Goal: Task Accomplishment & Management: Complete application form

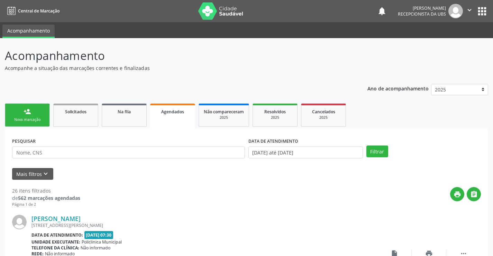
select select "9"
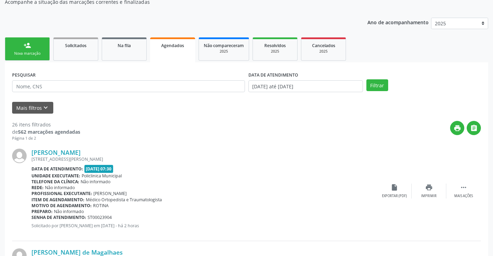
scroll to position [35, 0]
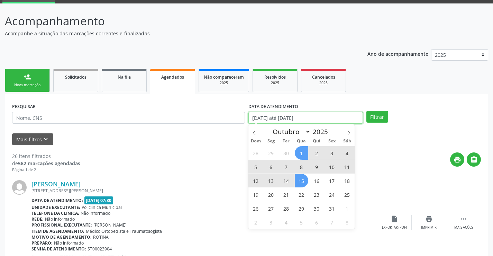
click at [329, 117] on input "01/10/2025 até 15/10/2025" at bounding box center [306, 118] width 115 height 12
click at [317, 197] on span "23" at bounding box center [317, 195] width 14 height 14
type input "23/10/2025"
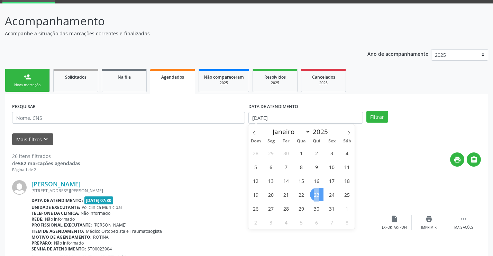
click at [317, 197] on span "23" at bounding box center [317, 195] width 14 height 14
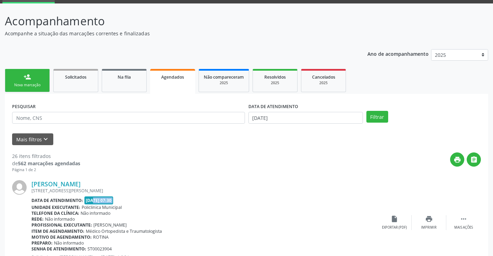
click at [317, 197] on div "Data de atendimento: 02/10/2025 - 07:30" at bounding box center [205, 200] width 346 height 8
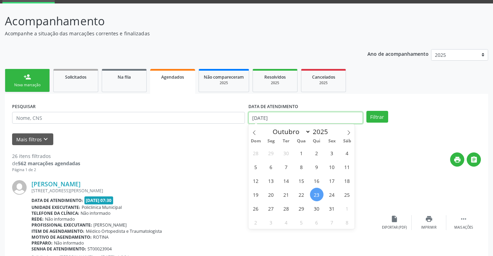
click at [321, 119] on input "23/10/2025" at bounding box center [306, 118] width 115 height 12
click at [258, 131] on span at bounding box center [255, 130] width 12 height 12
select select "8"
click at [284, 180] on span "16" at bounding box center [287, 181] width 14 height 14
type input "16/09/2025"
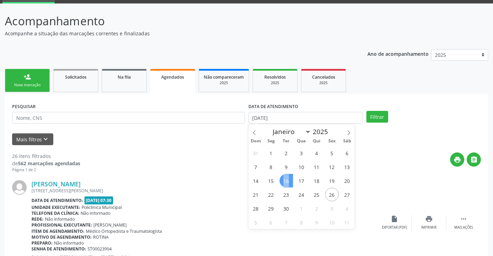
click at [284, 180] on span "16" at bounding box center [287, 181] width 14 height 14
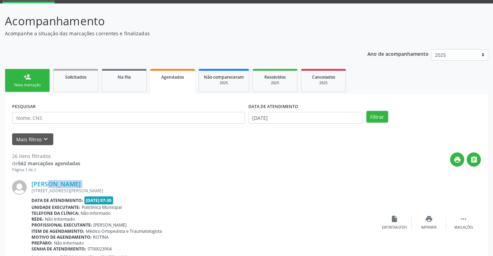
click at [284, 180] on div "[PERSON_NAME]" at bounding box center [205, 184] width 346 height 8
click at [375, 121] on button "Filtrar" at bounding box center [378, 117] width 22 height 12
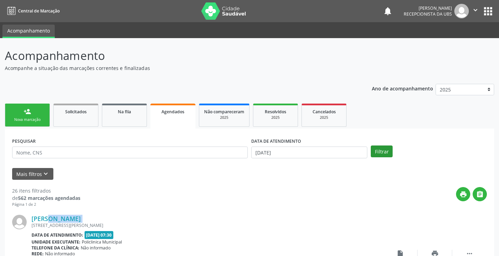
click at [375, 121] on ul "person_add Nova marcação Solicitados Na fila Agendados Não compareceram 2025 Re…" at bounding box center [249, 115] width 489 height 27
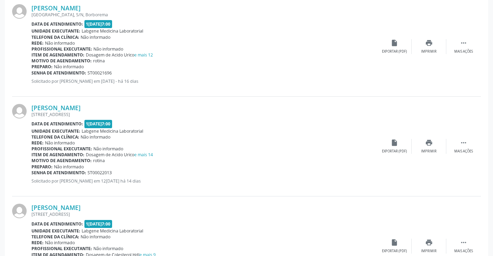
scroll to position [865, 0]
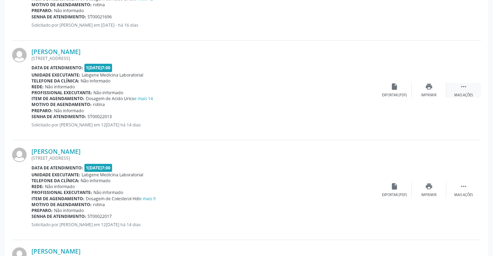
click at [463, 89] on icon "" at bounding box center [464, 87] width 8 height 8
click at [424, 92] on div "edit Editar" at bounding box center [429, 90] width 35 height 15
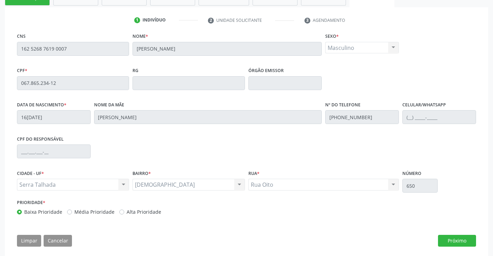
scroll to position [129, 0]
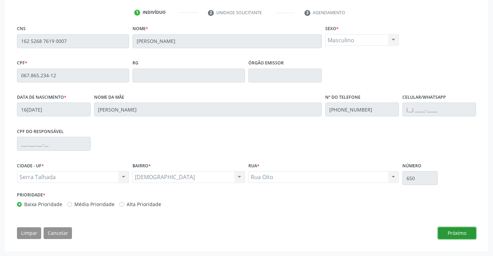
click at [456, 231] on button "Próximo" at bounding box center [457, 233] width 38 height 12
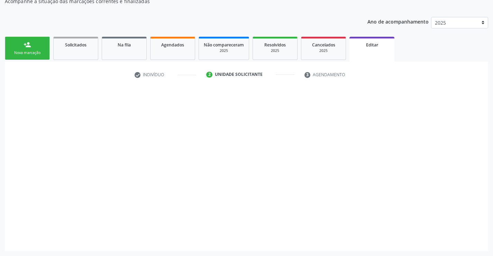
scroll to position [67, 0]
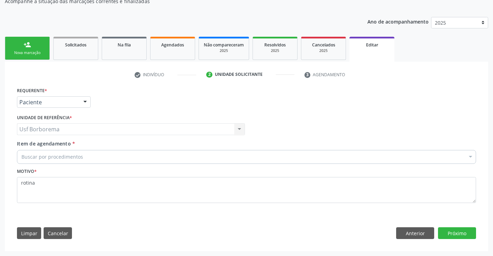
click at [113, 153] on div "Buscar por procedimentos" at bounding box center [246, 157] width 459 height 14
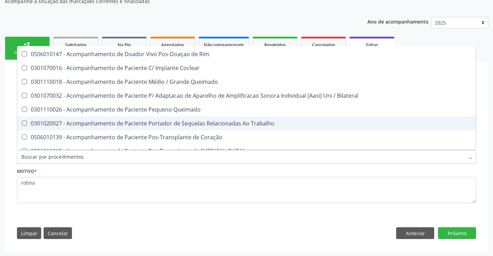
scroll to position [519, 0]
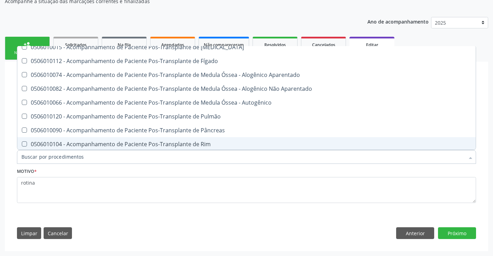
click at [189, 158] on input "Item de agendamento *" at bounding box center [242, 157] width 443 height 14
drag, startPoint x: 182, startPoint y: 248, endPoint x: 183, endPoint y: 240, distance: 8.1
click at [182, 246] on div "check Indivíduo 2 Unidade solicitante 3 Agendamento CNS 162 5268 7619 0007 Nome…" at bounding box center [247, 156] width 484 height 189
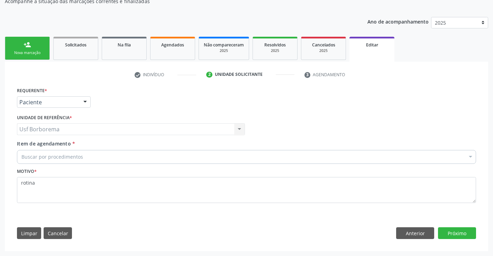
scroll to position [0, 0]
click at [183, 233] on div "Limpar Cancelar Anterior Próximo" at bounding box center [246, 233] width 459 height 12
click at [119, 152] on div "Buscar por procedimentos" at bounding box center [246, 157] width 459 height 14
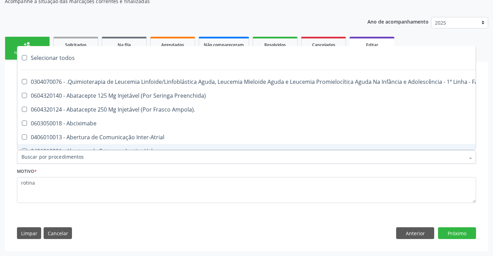
click at [154, 159] on input "Item de agendamento *" at bounding box center [242, 157] width 443 height 14
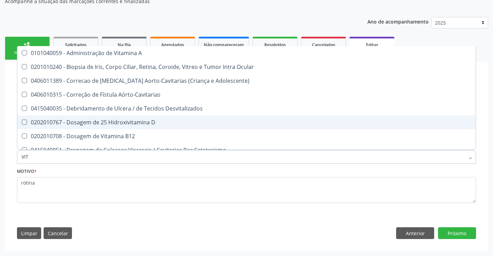
type input "VITA"
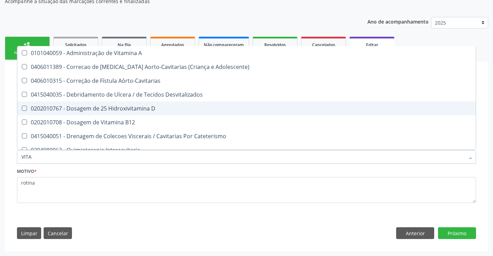
click at [122, 107] on div "0202010767 - Dosagem de 25 Hidroxivitamina D" at bounding box center [246, 109] width 450 height 6
checkbox D "true"
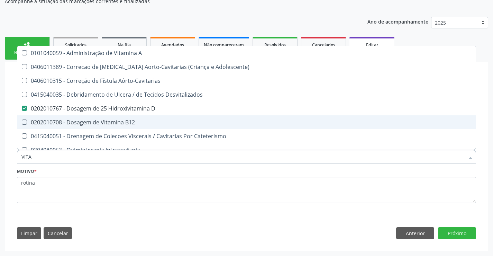
click at [119, 119] on div "0202010708 - Dosagem de Vitamina B12" at bounding box center [246, 122] width 450 height 6
checkbox B12 "true"
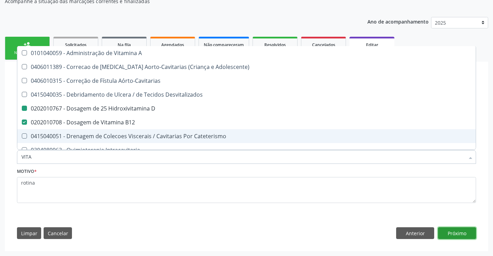
click at [454, 231] on button "Próximo" at bounding box center [457, 233] width 38 height 12
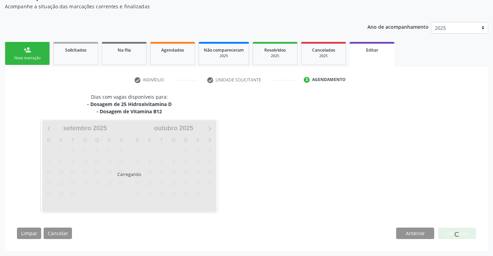
scroll to position [62, 0]
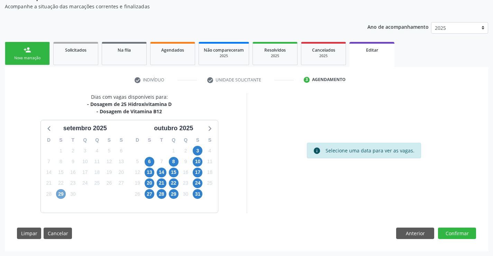
click at [60, 190] on span "29" at bounding box center [61, 194] width 10 height 10
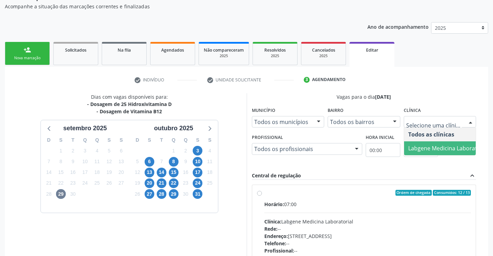
click at [425, 150] on span "Labgene Medicina Laboratorial" at bounding box center [449, 148] width 81 height 8
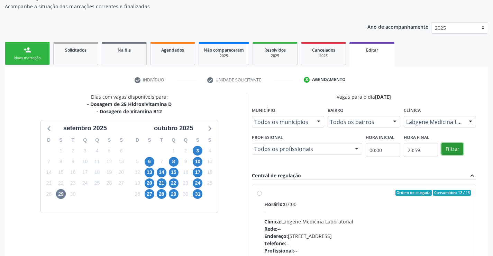
click at [451, 148] on button "Filtrar" at bounding box center [453, 149] width 22 height 12
click at [264, 193] on label "Ordem de chegada Consumidos: 12 / 13 Horário: 07:00 Clínica: Labgene Medicina L…" at bounding box center [367, 243] width 207 height 106
click at [259, 193] on input "Ordem de chegada Consumidos: 12 / 13 Horário: 07:00 Clínica: Labgene Medicina L…" at bounding box center [259, 193] width 5 height 6
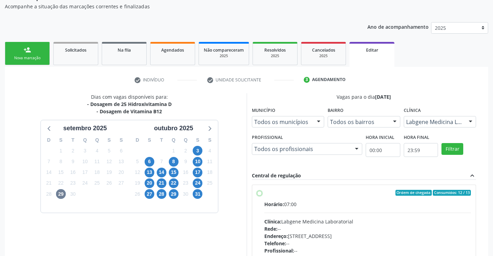
radio input "true"
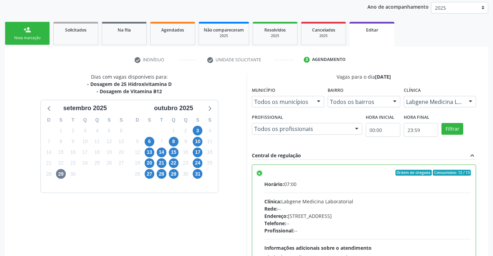
scroll to position [167, 0]
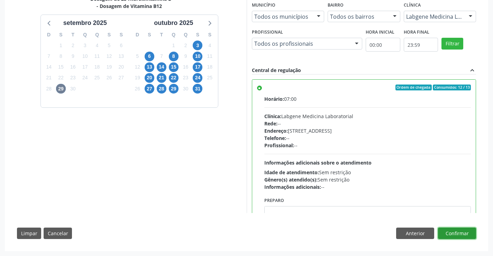
click at [457, 231] on button "Confirmar" at bounding box center [457, 233] width 38 height 12
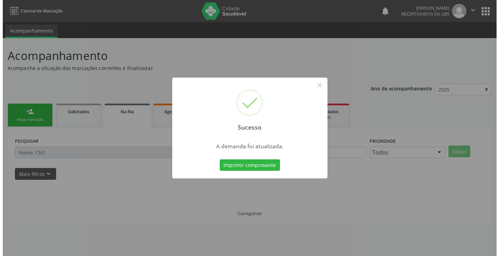
scroll to position [0, 0]
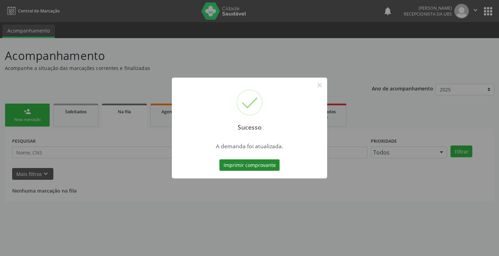
click at [234, 166] on button "Imprimir comprovante" at bounding box center [249, 165] width 60 height 12
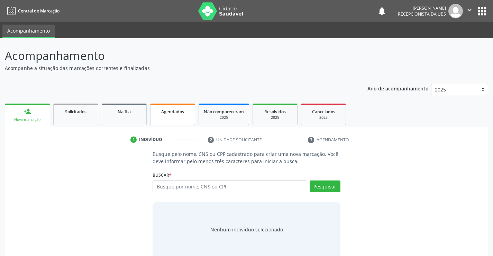
click at [177, 111] on span "Agendados" at bounding box center [172, 112] width 23 height 6
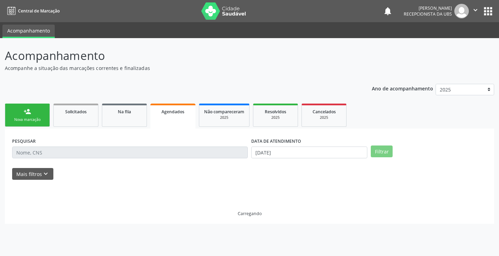
click at [177, 111] on span "Agendados" at bounding box center [172, 112] width 23 height 6
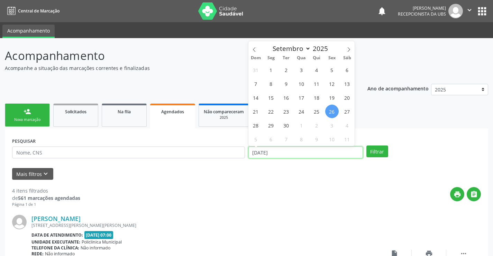
click at [282, 151] on input "[DATE]" at bounding box center [306, 152] width 115 height 12
click at [344, 48] on span at bounding box center [349, 47] width 12 height 12
select select "9"
click at [300, 69] on span "1" at bounding box center [302, 70] width 14 height 14
type input "01/10/2025"
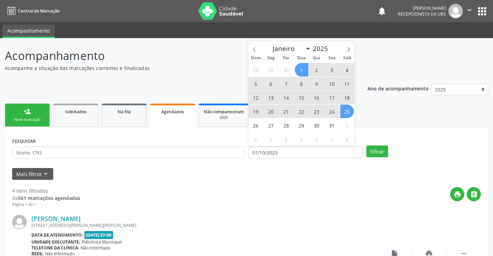
click at [343, 114] on span "25" at bounding box center [348, 112] width 14 height 14
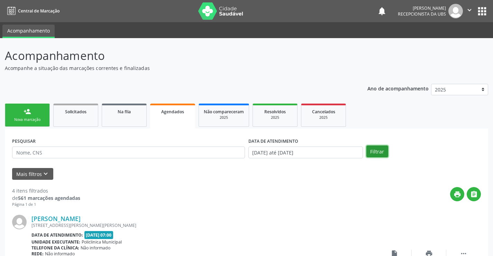
click at [379, 155] on button "Filtrar" at bounding box center [378, 151] width 22 height 12
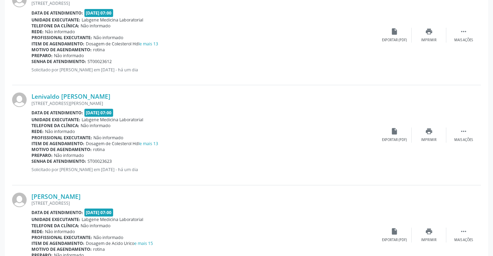
scroll to position [1480, 0]
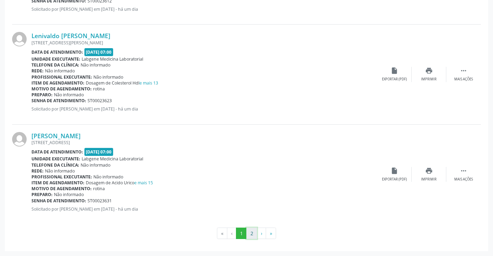
click at [250, 232] on button "2" at bounding box center [251, 233] width 11 height 12
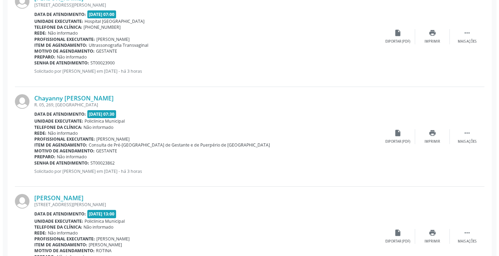
scroll to position [1181, 0]
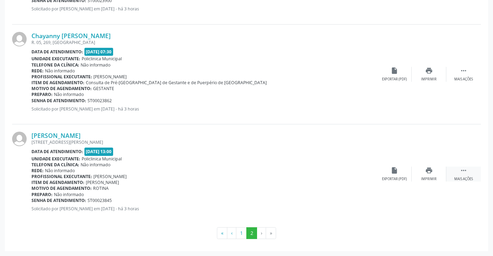
click at [465, 168] on icon "" at bounding box center [464, 171] width 8 height 8
click at [362, 177] on div "Imprimir" at bounding box center [360, 179] width 16 height 5
click at [395, 176] on div "cancel Cancelar" at bounding box center [394, 174] width 35 height 15
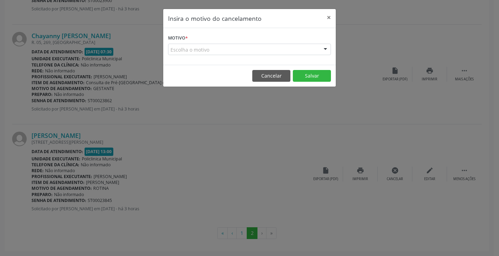
click at [284, 52] on div "Escolha o motivo" at bounding box center [249, 50] width 163 height 12
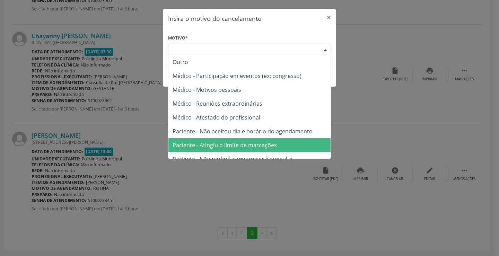
click at [276, 140] on span "Paciente - Atingiu o limite de marcações" at bounding box center [249, 145] width 162 height 14
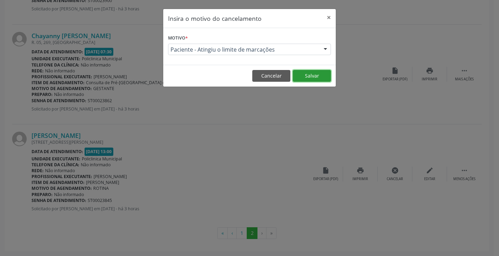
click at [312, 74] on button "Salvar" at bounding box center [312, 76] width 38 height 12
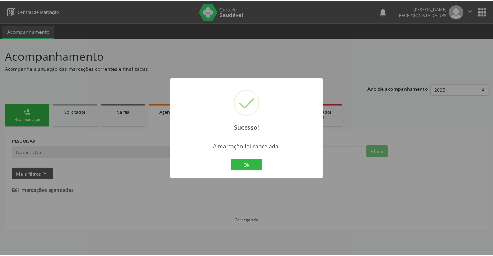
scroll to position [0, 0]
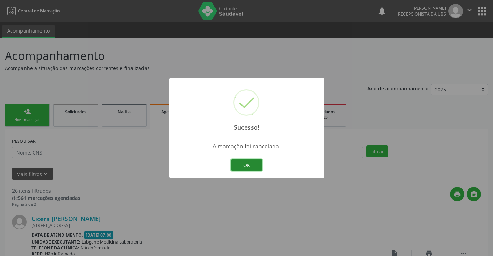
click at [247, 162] on button "OK" at bounding box center [246, 165] width 31 height 12
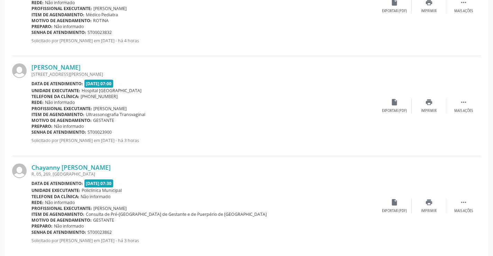
scroll to position [1081, 0]
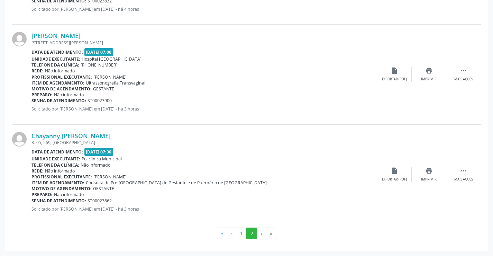
click at [260, 234] on li "›" at bounding box center [261, 233] width 9 height 12
click at [274, 235] on li "»" at bounding box center [271, 233] width 10 height 12
click at [271, 235] on li "»" at bounding box center [271, 233] width 10 height 12
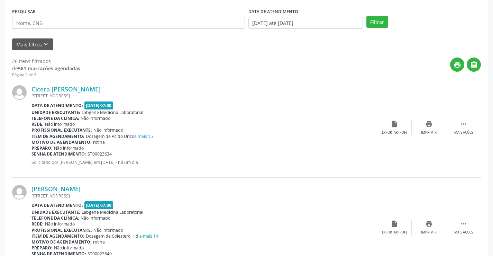
scroll to position [138, 0]
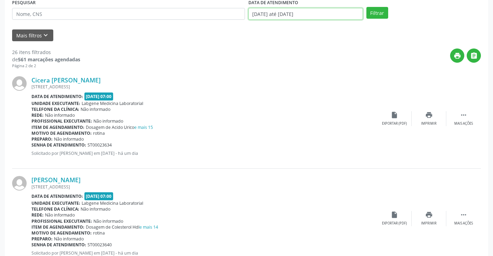
click at [331, 14] on input "[DATE] até [DATE]" at bounding box center [306, 14] width 115 height 12
click at [378, 10] on button "Filtrar" at bounding box center [378, 13] width 22 height 12
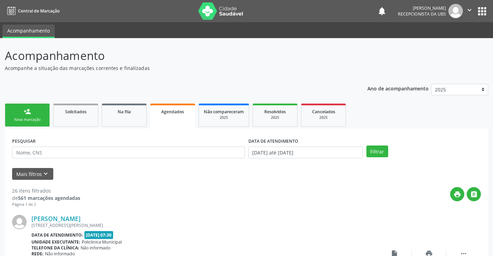
click at [185, 125] on link "Agendados" at bounding box center [172, 116] width 45 height 25
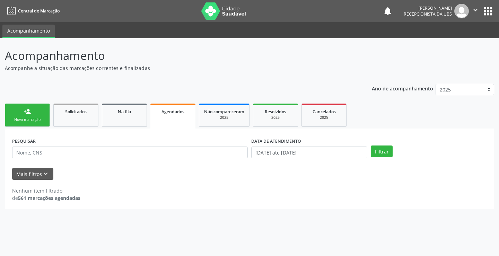
click at [185, 125] on link "Agendados" at bounding box center [172, 116] width 45 height 25
click at [275, 148] on input "[DATE] até [DATE]" at bounding box center [309, 152] width 116 height 12
click at [15, 118] on div "Nova marcação" at bounding box center [27, 119] width 35 height 5
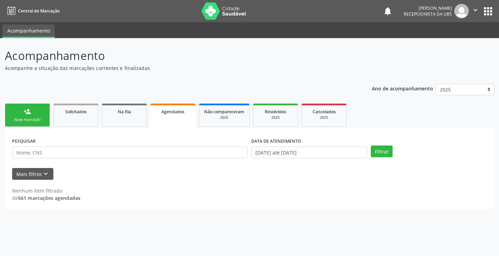
click at [15, 118] on div "Nova marcação" at bounding box center [27, 119] width 35 height 5
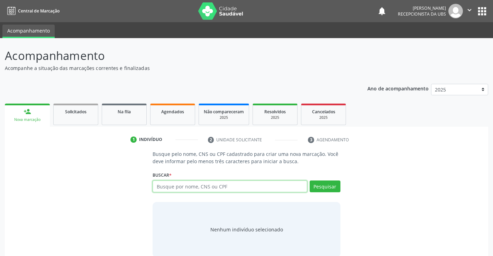
click at [216, 182] on input "text" at bounding box center [230, 186] width 154 height 12
type input "0"
type input "THALIA DE MOURA"
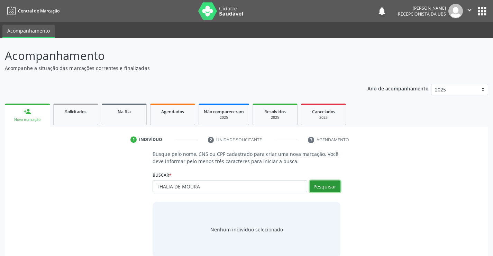
click at [322, 185] on button "Pesquisar" at bounding box center [325, 186] width 31 height 12
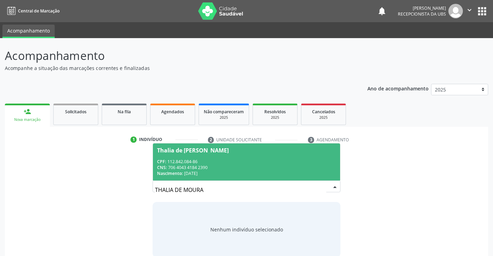
click at [285, 160] on div "CPF: 112.842.084-86" at bounding box center [246, 162] width 179 height 6
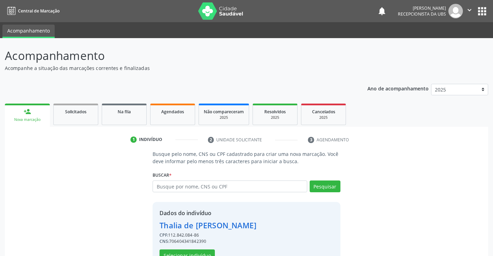
scroll to position [22, 0]
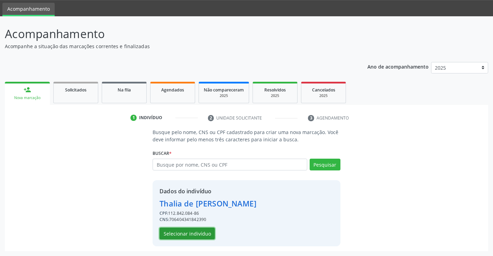
click at [206, 235] on button "Selecionar indivíduo" at bounding box center [187, 233] width 55 height 12
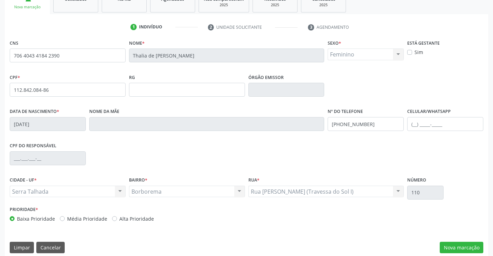
scroll to position [119, 0]
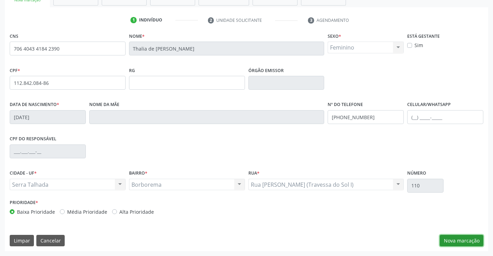
click at [448, 241] on button "Nova marcação" at bounding box center [462, 241] width 44 height 12
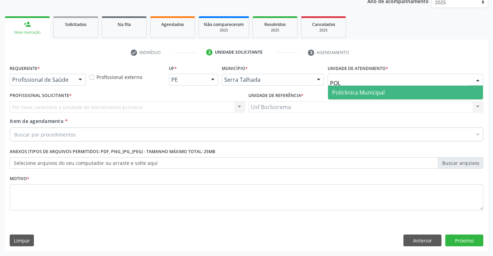
type input "POLI"
click at [342, 91] on span "Policlinica Municipal" at bounding box center [358, 93] width 53 height 8
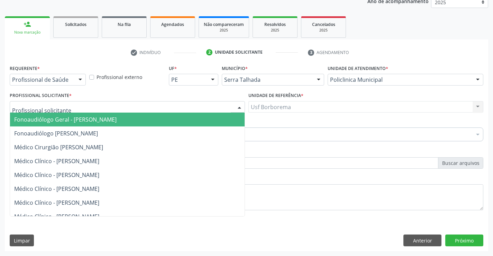
click at [116, 109] on div at bounding box center [127, 107] width 235 height 12
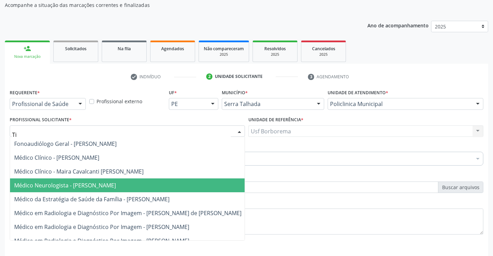
scroll to position [53, 0]
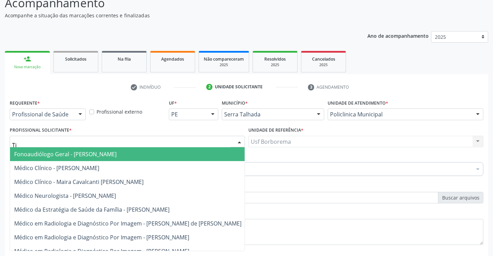
type input "Ti"
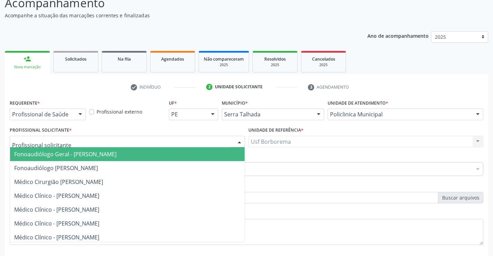
click at [155, 137] on div at bounding box center [127, 142] width 235 height 12
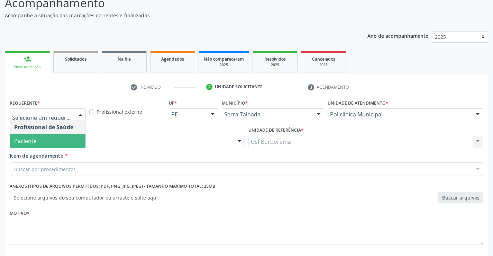
click at [42, 138] on span "Paciente" at bounding box center [47, 141] width 75 height 14
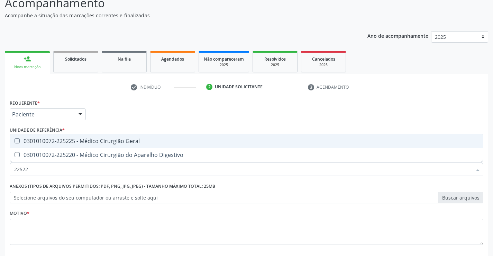
type input "225225"
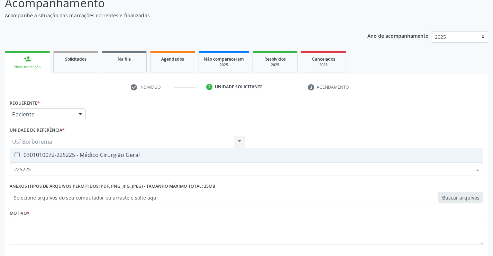
click at [99, 152] on div "0301010072-225225 - Médico Cirurgião Geral" at bounding box center [246, 155] width 465 height 6
checkbox Geral "true"
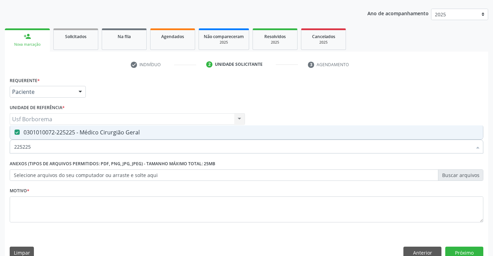
scroll to position [87, 0]
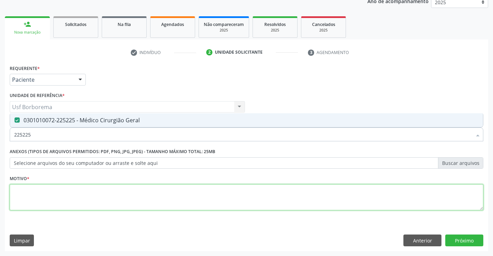
click at [73, 199] on textarea at bounding box center [247, 197] width 474 height 26
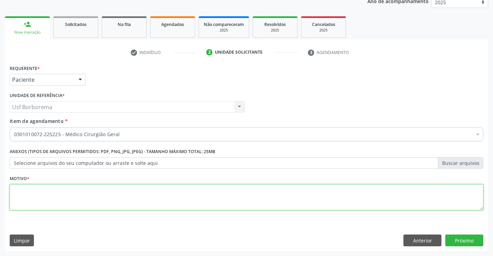
type textarea "r"
type textarea "o"
type textarea "rotina"
click at [465, 240] on button "Próximo" at bounding box center [465, 240] width 38 height 12
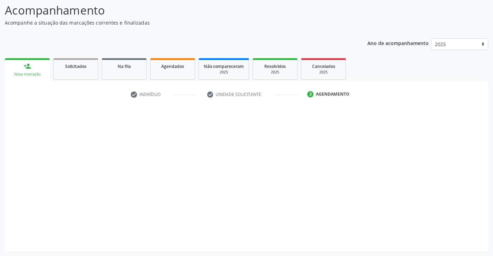
scroll to position [45, 0]
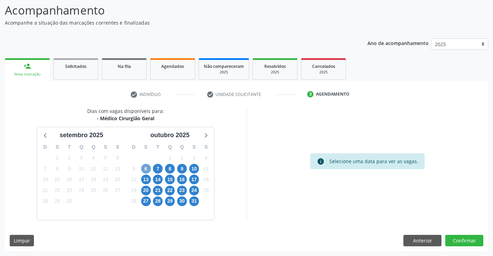
click at [143, 167] on span "6" at bounding box center [146, 169] width 10 height 10
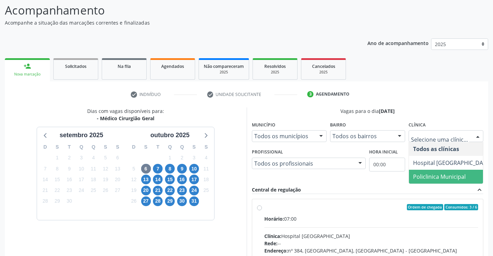
click at [436, 181] on span "Policlinica Municipal" at bounding box center [452, 177] width 87 height 14
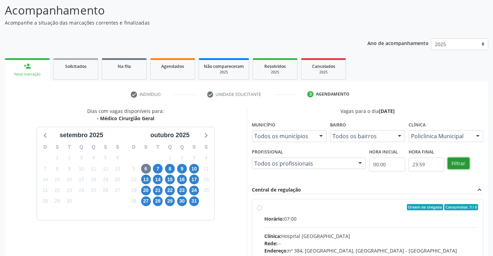
click at [459, 162] on button "Filtrar" at bounding box center [459, 164] width 22 height 12
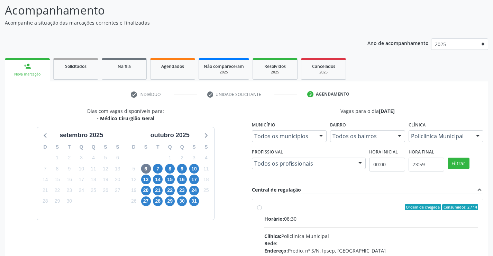
click at [264, 207] on label "Ordem de chegada Consumidos: 2 / 14 Horário: 08:30 Clínica: Policlinica Municip…" at bounding box center [371, 257] width 214 height 106
click at [260, 207] on input "Ordem de chegada Consumidos: 2 / 14 Horário: 08:30 Clínica: Policlinica Municip…" at bounding box center [259, 207] width 5 height 6
radio input "true"
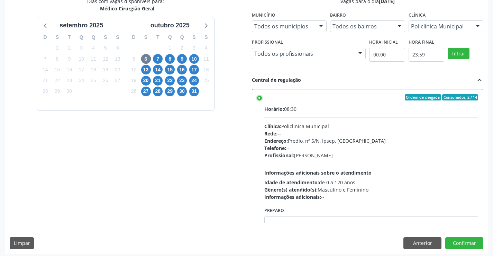
scroll to position [158, 0]
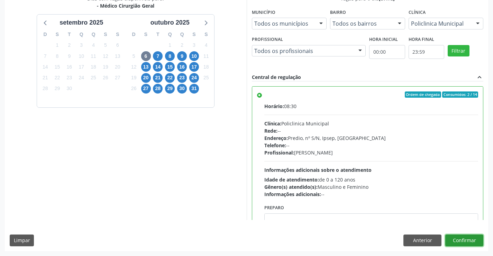
click at [450, 241] on button "Confirmar" at bounding box center [465, 240] width 38 height 12
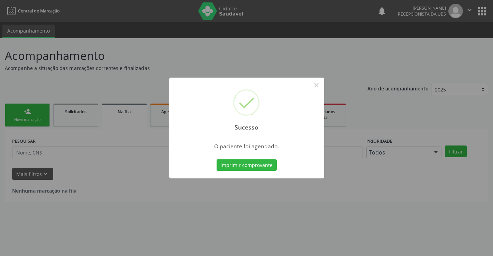
scroll to position [0, 0]
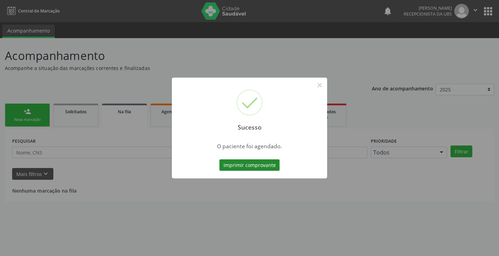
click at [247, 162] on button "Imprimir comprovante" at bounding box center [249, 165] width 60 height 12
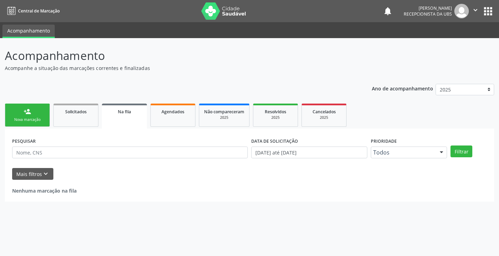
click at [28, 116] on link "person_add Nova marcação" at bounding box center [27, 115] width 45 height 23
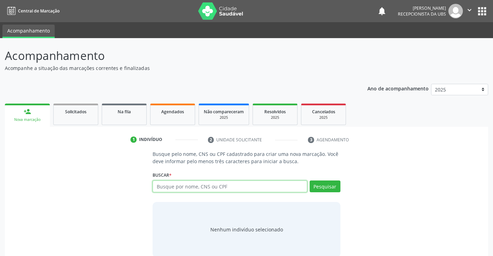
click at [177, 187] on input "text" at bounding box center [230, 186] width 154 height 12
type input "700604940209570"
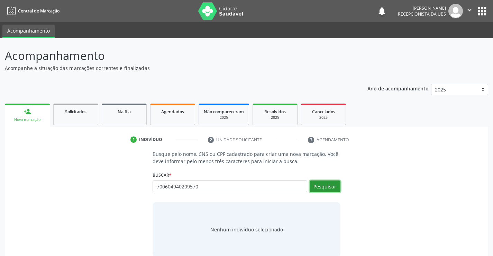
click at [318, 186] on button "Pesquisar" at bounding box center [325, 186] width 31 height 12
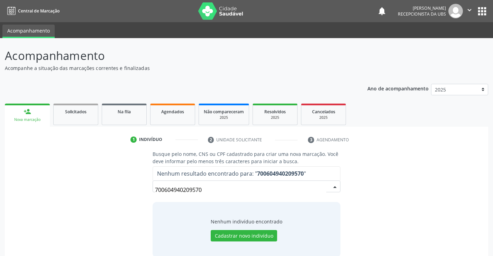
click at [210, 191] on input "700604940209570" at bounding box center [240, 190] width 171 height 14
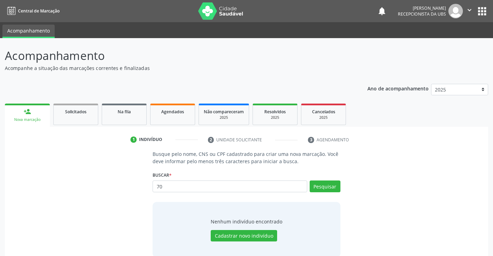
type input "7"
type input "700604940209570"
click at [320, 184] on button "Pesquisar" at bounding box center [325, 186] width 31 height 12
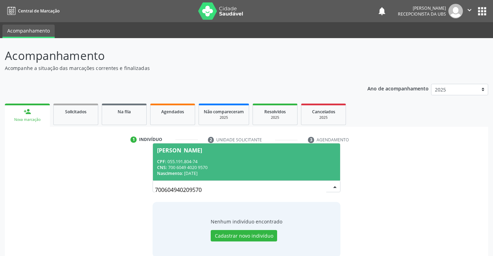
click at [202, 149] on div "[PERSON_NAME]" at bounding box center [179, 150] width 45 height 6
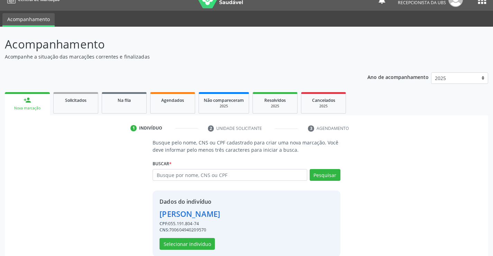
scroll to position [22, 0]
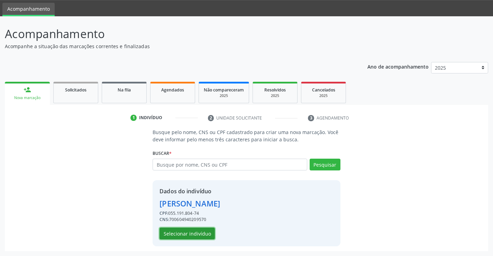
click at [176, 233] on button "Selecionar indivíduo" at bounding box center [187, 233] width 55 height 12
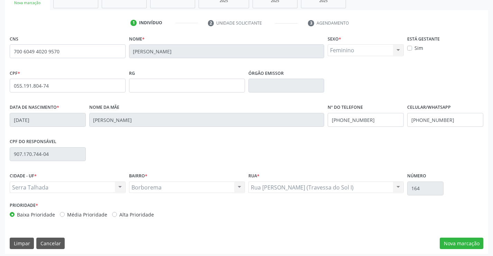
scroll to position [119, 0]
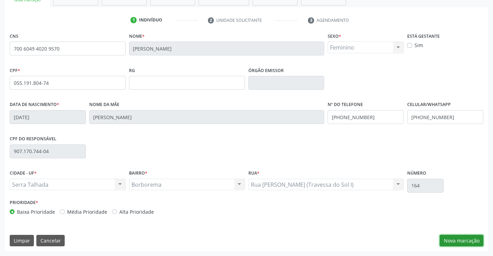
click at [454, 242] on button "Nova marcação" at bounding box center [462, 241] width 44 height 12
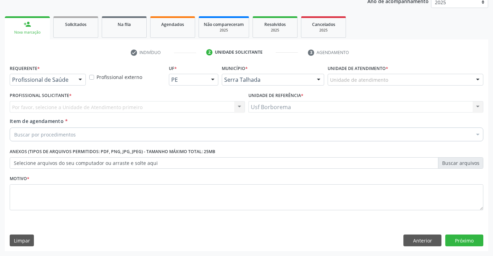
scroll to position [87, 0]
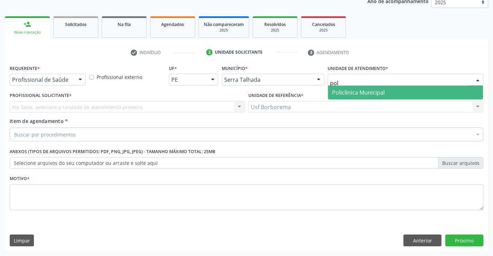
type input "poli"
click at [338, 92] on span "Policlinica Municipal" at bounding box center [358, 93] width 53 height 8
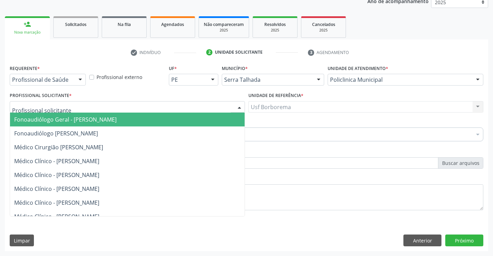
click at [109, 106] on div at bounding box center [127, 107] width 235 height 12
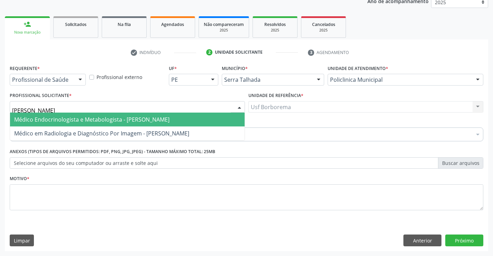
type input "[PERSON_NAME]"
click at [114, 119] on span "Médico Endocrinologista e Metabologista - [PERSON_NAME]" at bounding box center [91, 120] width 155 height 8
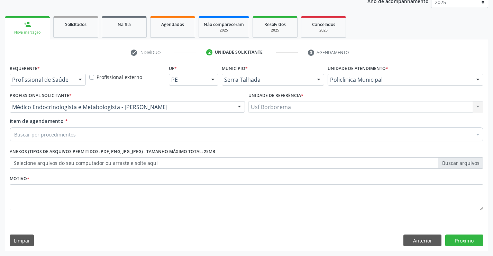
click at [108, 136] on div "Buscar por procedimentos" at bounding box center [247, 134] width 474 height 14
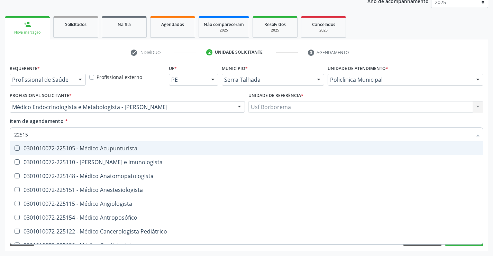
type input "225155"
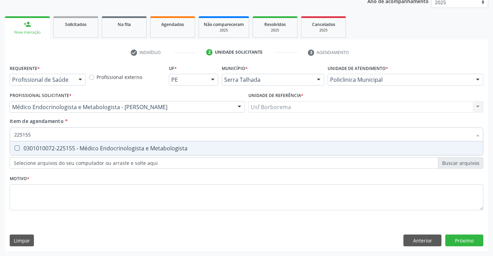
click at [109, 144] on span "0301010072-225155 - Médico Endocrinologista e Metabologista" at bounding box center [246, 148] width 473 height 14
checkbox Metabologista "true"
click at [87, 203] on div "Requerente * Profissional de Saúde Profissional de Saúde Paciente Nenhum result…" at bounding box center [247, 141] width 474 height 157
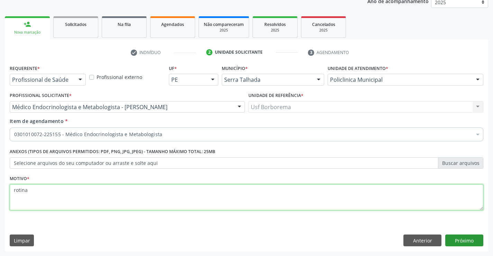
type textarea "rotina"
click at [458, 239] on button "Próximo" at bounding box center [465, 240] width 38 height 12
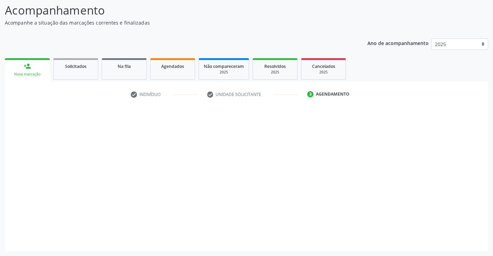
scroll to position [45, 0]
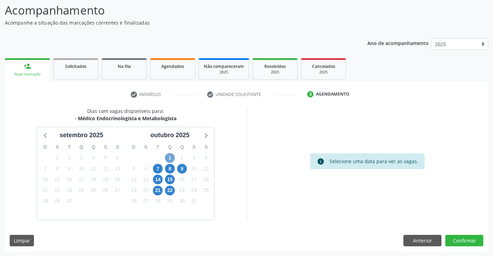
click at [170, 159] on span "1" at bounding box center [170, 158] width 10 height 10
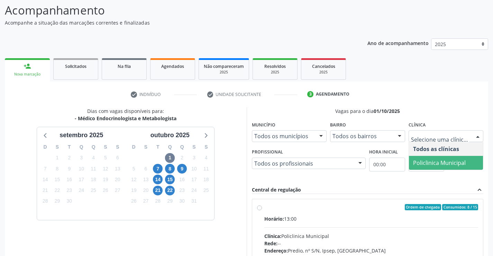
click at [435, 163] on span "Policlinica Municipal" at bounding box center [439, 163] width 53 height 8
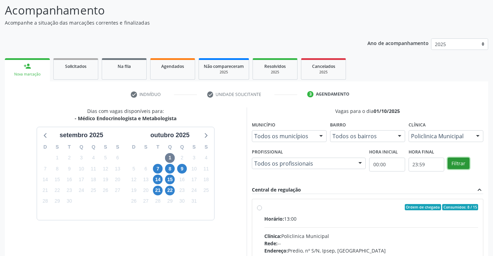
click at [454, 159] on button "Filtrar" at bounding box center [459, 164] width 22 height 12
click at [259, 210] on div "Ordem de chegada Consumidos: 8 / 15 Horário: 13:00 Clínica: Policlinica Municip…" at bounding box center [368, 257] width 222 height 106
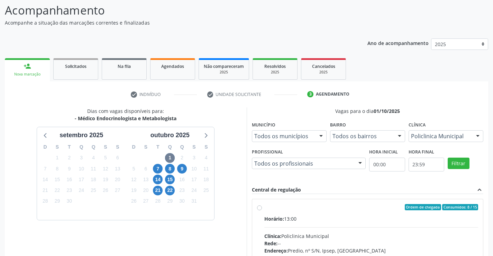
radio input "true"
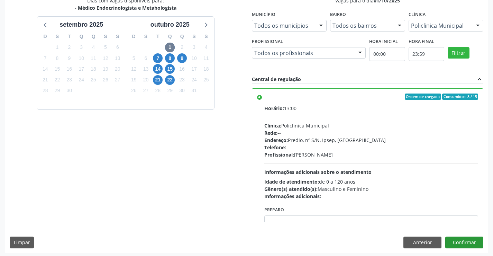
scroll to position [158, 0]
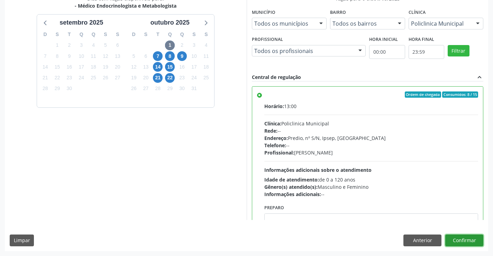
click at [468, 242] on button "Confirmar" at bounding box center [465, 240] width 38 height 12
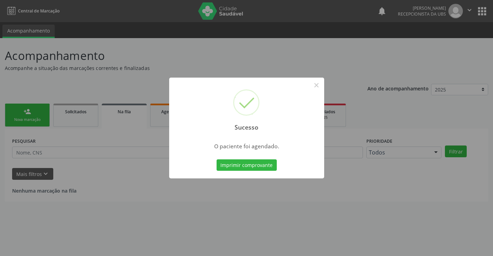
scroll to position [0, 0]
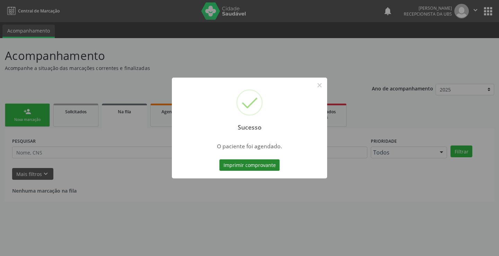
click at [230, 167] on button "Imprimir comprovante" at bounding box center [249, 165] width 60 height 12
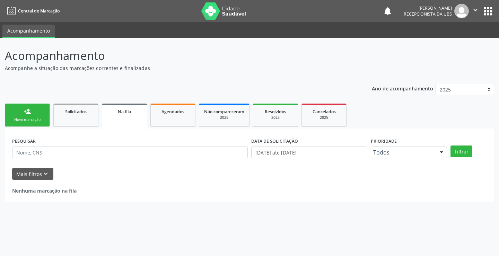
click at [36, 118] on div "Nova marcação" at bounding box center [27, 119] width 35 height 5
click at [35, 118] on div "Nova marcação" at bounding box center [27, 119] width 35 height 5
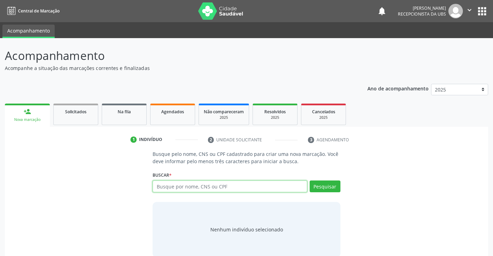
click at [176, 189] on input "text" at bounding box center [230, 186] width 154 height 12
type input "703004859074377"
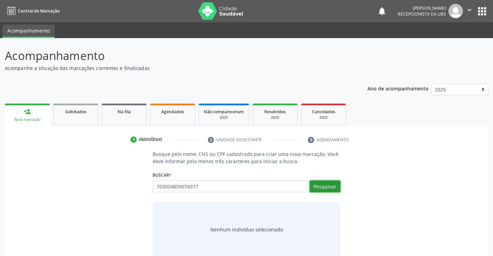
click at [339, 187] on button "Pesquisar" at bounding box center [325, 186] width 31 height 12
type input "703004859074377"
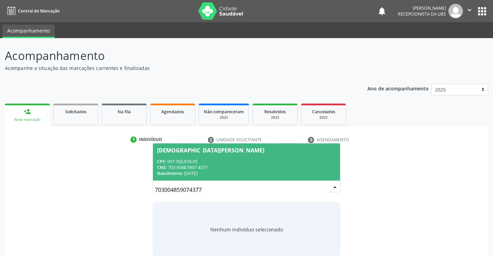
click at [232, 157] on span "[DEMOGRAPHIC_DATA][PERSON_NAME] CPF: 097.760.974-05 CNS: 703 0048 5907 4377 Nas…" at bounding box center [246, 161] width 187 height 37
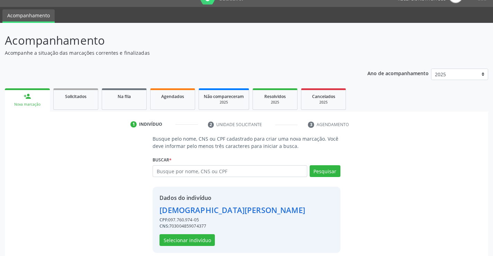
scroll to position [22, 0]
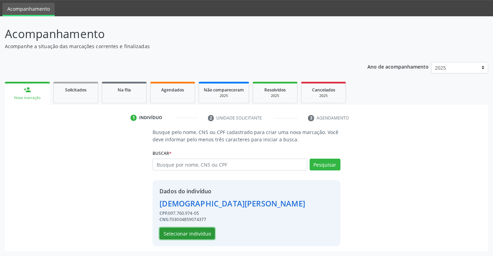
click at [203, 232] on button "Selecionar indivíduo" at bounding box center [187, 233] width 55 height 12
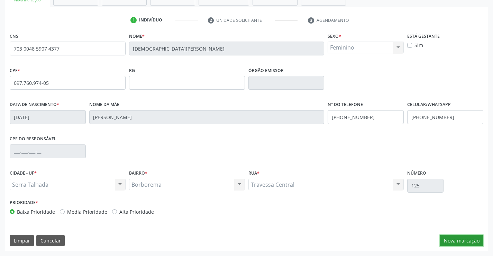
click at [458, 235] on button "Nova marcação" at bounding box center [462, 241] width 44 height 12
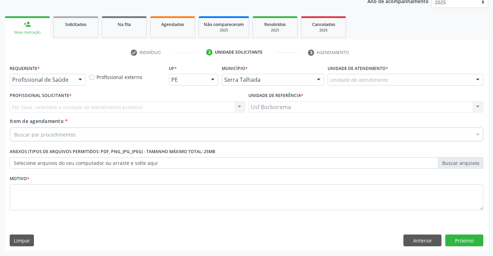
scroll to position [87, 0]
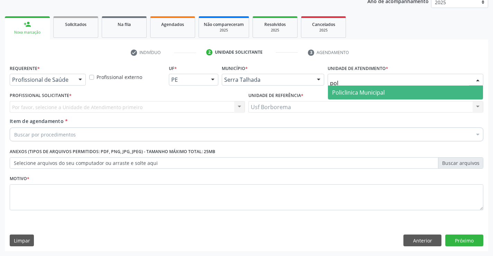
type input "poli"
click at [363, 90] on span "Policlinica Municipal" at bounding box center [358, 93] width 53 height 8
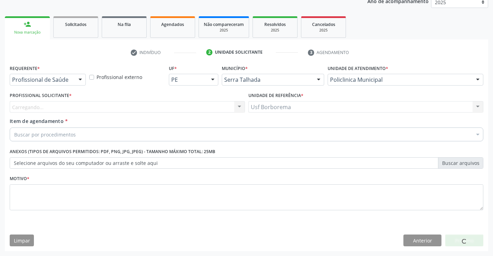
click at [75, 105] on div "Carregando... Nenhum resultado encontrado para: " " Não há nenhuma opção para s…" at bounding box center [127, 107] width 235 height 12
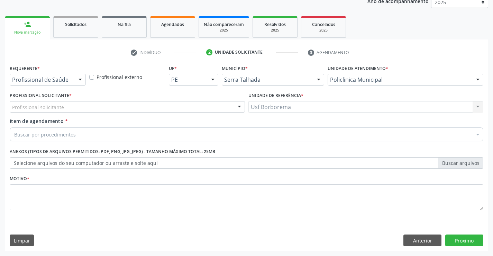
click at [75, 105] on div "Profissional solicitante" at bounding box center [127, 107] width 235 height 12
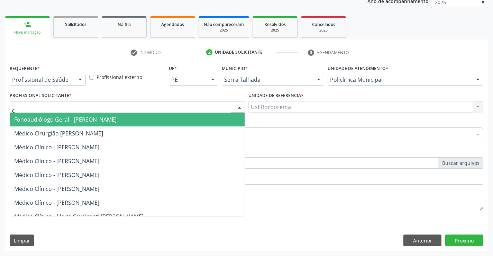
type input "ce"
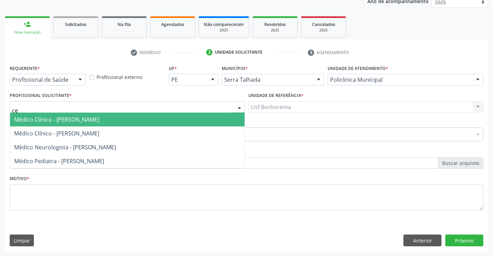
click at [81, 118] on span "Médico Clínico - [PERSON_NAME]" at bounding box center [56, 120] width 85 height 8
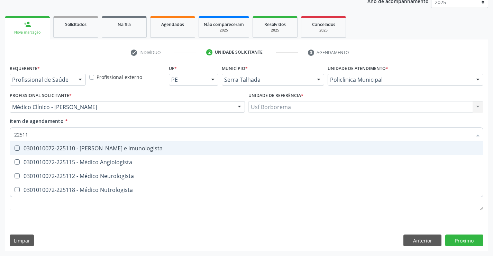
type input "225112"
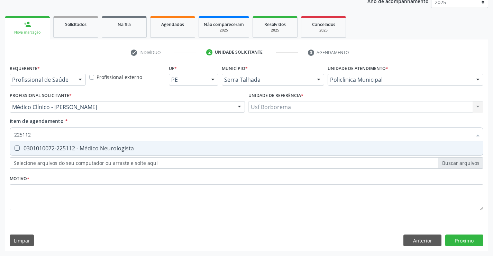
click at [88, 145] on div "0301010072-225112 - Médico Neurologista" at bounding box center [246, 148] width 465 height 6
checkbox Neurologista "true"
click at [78, 192] on div "Requerente * Profissional de Saúde Profissional de Saúde Paciente Nenhum result…" at bounding box center [247, 141] width 474 height 157
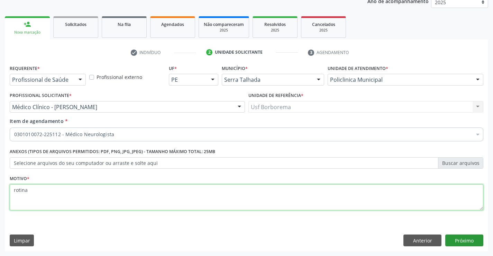
type textarea "rotina"
click at [457, 237] on button "Próximo" at bounding box center [465, 240] width 38 height 12
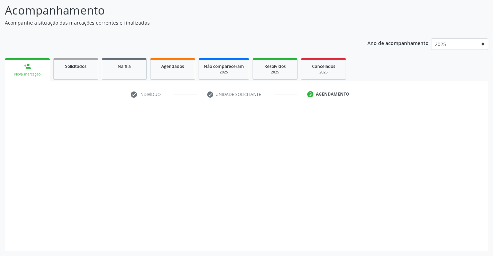
scroll to position [45, 0]
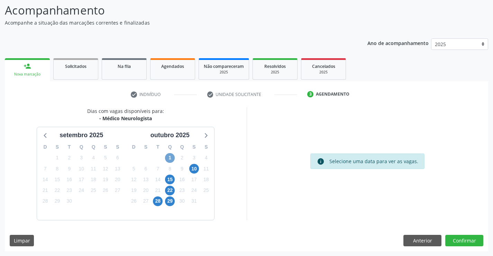
click at [171, 156] on span "1" at bounding box center [170, 158] width 10 height 10
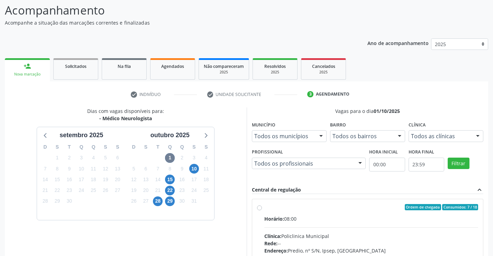
click at [456, 141] on div "Todos as clínicas" at bounding box center [446, 136] width 75 height 12
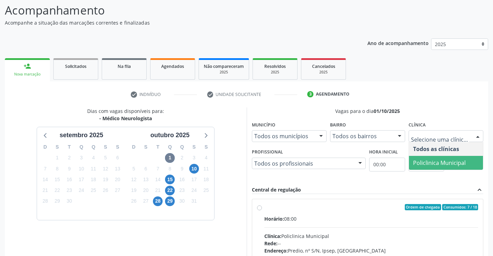
click at [434, 161] on span "Policlinica Municipal" at bounding box center [439, 163] width 53 height 8
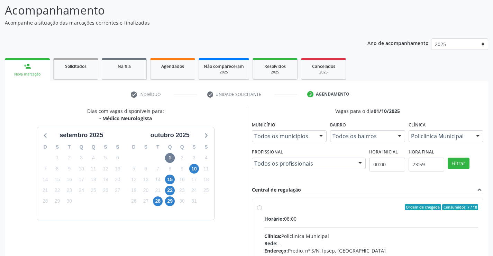
click at [264, 208] on label "Ordem de chegada Consumidos: 7 / 18 Horário: 08:00 Clínica: Policlinica Municip…" at bounding box center [371, 257] width 214 height 106
click at [258, 208] on input "Ordem de chegada Consumidos: 7 / 18 Horário: 08:00 Clínica: Policlinica Municip…" at bounding box center [259, 207] width 5 height 6
radio input "true"
click at [458, 162] on button "Filtrar" at bounding box center [459, 164] width 22 height 12
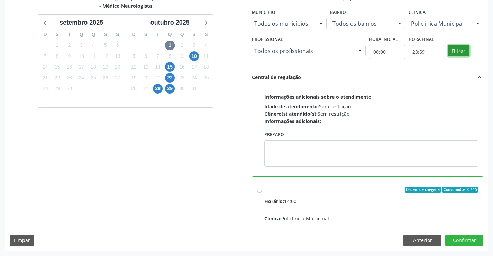
scroll to position [138, 0]
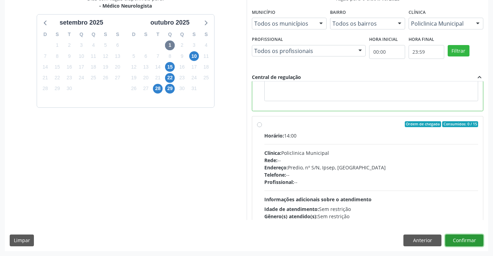
click at [458, 237] on button "Confirmar" at bounding box center [465, 240] width 38 height 12
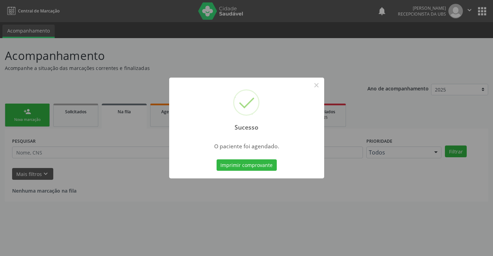
scroll to position [0, 0]
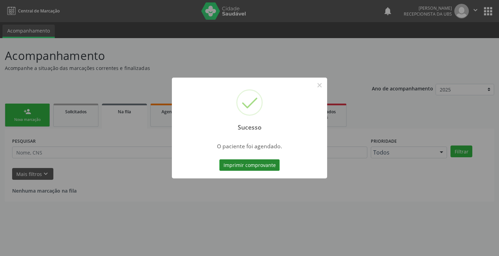
click at [251, 165] on button "Imprimir comprovante" at bounding box center [249, 165] width 60 height 12
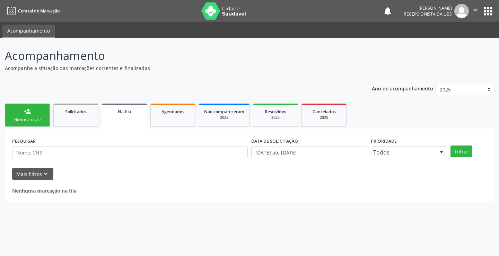
click at [39, 121] on div "Nova marcação" at bounding box center [27, 119] width 35 height 5
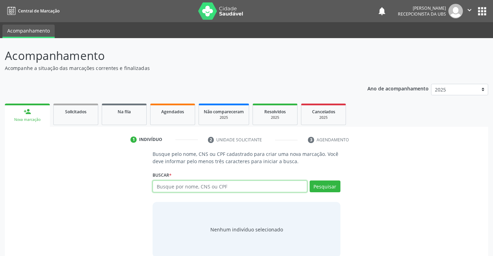
click at [179, 182] on input "text" at bounding box center [230, 186] width 154 height 12
type input "14550704403"
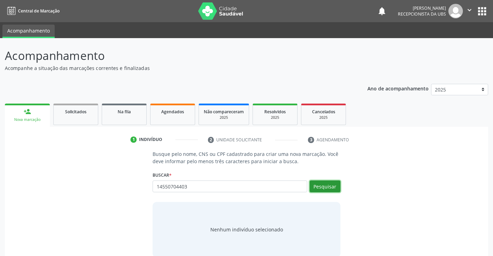
click at [320, 185] on button "Pesquisar" at bounding box center [325, 186] width 31 height 12
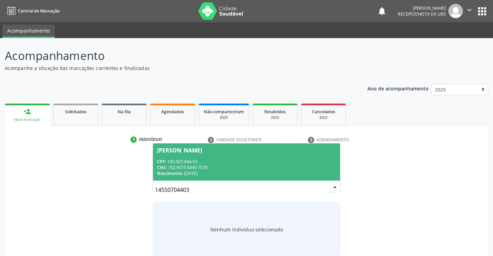
click at [201, 156] on span "[PERSON_NAME] CPF: 145.507.044-03 CNS: 702 9075 8340 7578 Nascimento: [DATE]" at bounding box center [246, 161] width 187 height 37
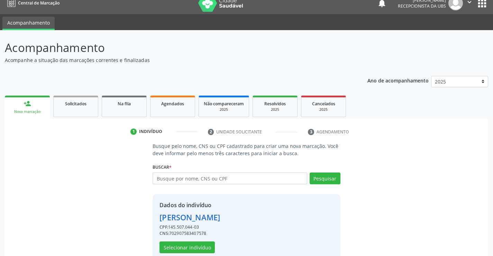
scroll to position [22, 0]
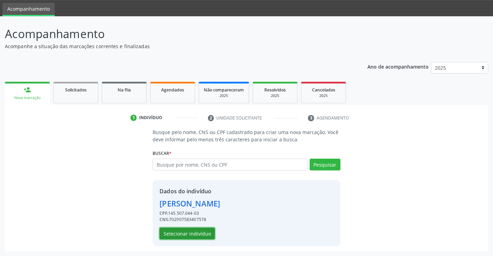
click at [189, 232] on button "Selecionar indivíduo" at bounding box center [187, 233] width 55 height 12
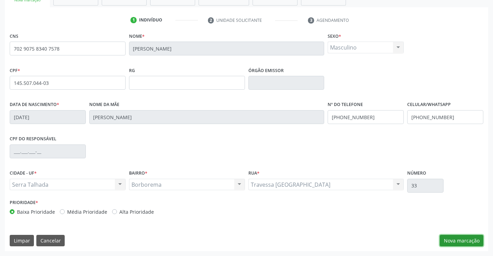
click at [449, 237] on button "Nova marcação" at bounding box center [462, 241] width 44 height 12
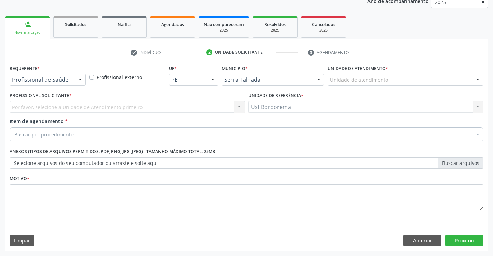
scroll to position [87, 0]
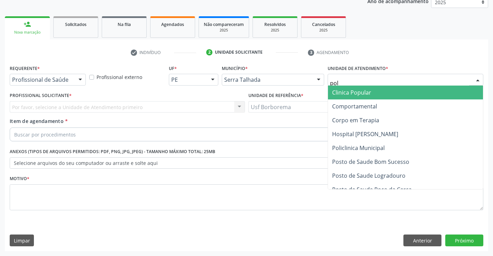
type input "poli"
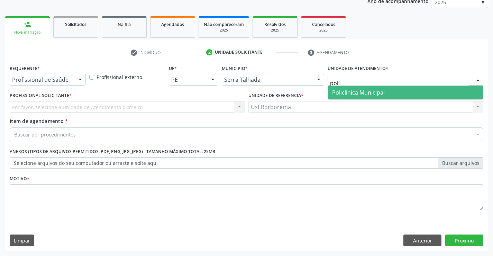
click at [353, 91] on span "Policlinica Municipal" at bounding box center [358, 93] width 53 height 8
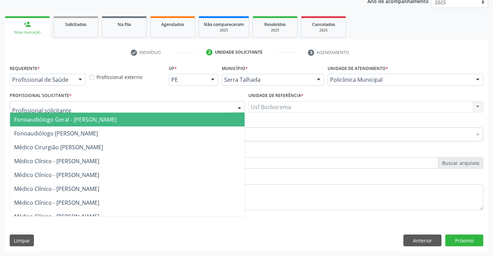
click at [74, 108] on div at bounding box center [127, 107] width 235 height 12
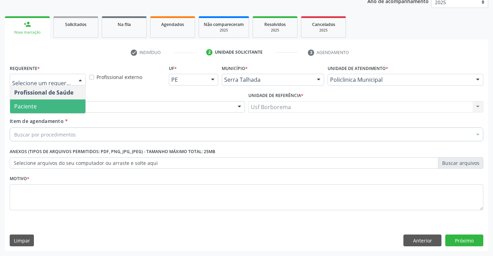
click at [58, 105] on span "Paciente" at bounding box center [47, 106] width 75 height 14
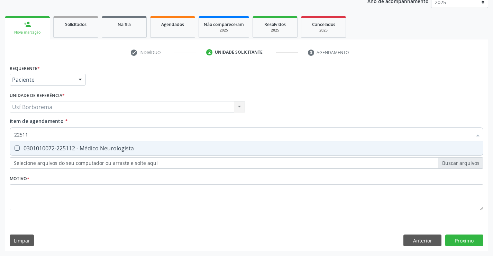
type input "225112"
click at [44, 146] on div "0301010072-225112 - Médico Neurologista" at bounding box center [246, 148] width 465 height 6
checkbox Neurologista "true"
click at [36, 197] on div "Requerente * Paciente Profissional de Saúde Paciente Nenhum resultado encontrad…" at bounding box center [247, 141] width 474 height 157
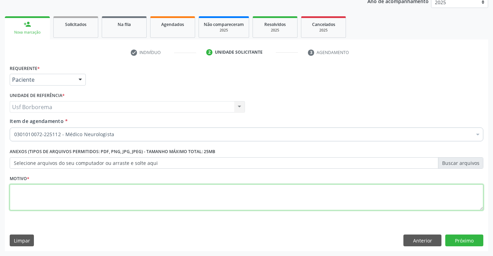
click at [36, 197] on textarea at bounding box center [247, 197] width 474 height 26
type textarea "e"
type textarea "rotina"
click at [465, 242] on button "Próximo" at bounding box center [465, 240] width 38 height 12
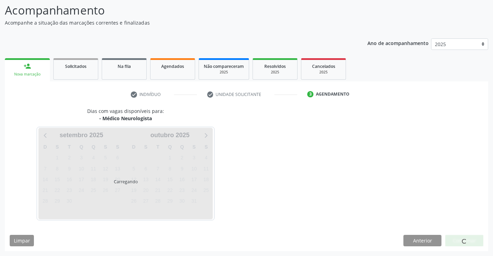
scroll to position [45, 0]
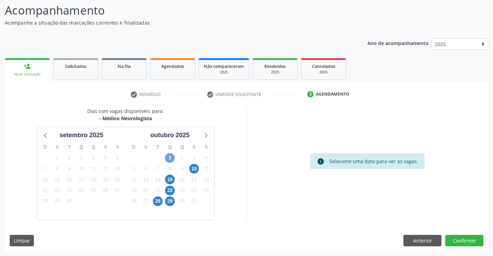
click at [167, 156] on span "1" at bounding box center [170, 158] width 10 height 10
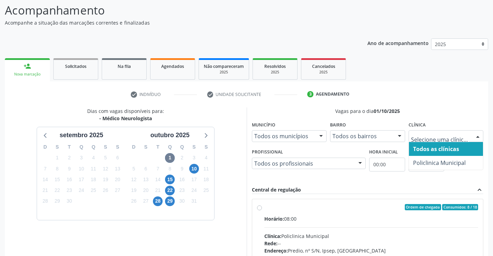
click at [445, 140] on div at bounding box center [446, 136] width 75 height 12
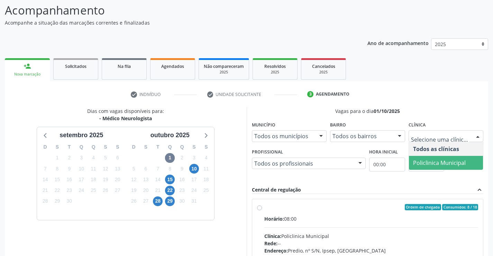
click at [438, 159] on span "Policlinica Municipal" at bounding box center [439, 163] width 53 height 8
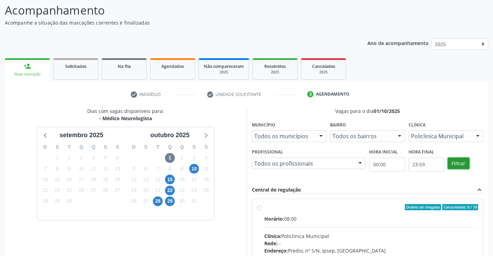
click at [460, 163] on button "Filtrar" at bounding box center [459, 164] width 22 height 12
click at [460, 164] on button "Filtrar" at bounding box center [459, 164] width 22 height 12
drag, startPoint x: 460, startPoint y: 164, endPoint x: 374, endPoint y: 170, distance: 86.7
click at [454, 167] on button "Filtrar" at bounding box center [459, 164] width 22 height 12
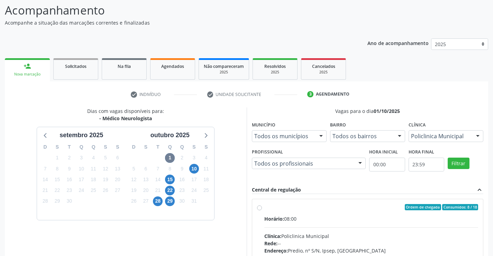
click at [264, 207] on label "Ordem de chegada Consumidos: 8 / 18 Horário: 08:00 Clínica: Policlinica Municip…" at bounding box center [371, 257] width 214 height 106
click at [260, 207] on input "Ordem de chegada Consumidos: 8 / 18 Horário: 08:00 Clínica: Policlinica Municip…" at bounding box center [259, 207] width 5 height 6
radio input "true"
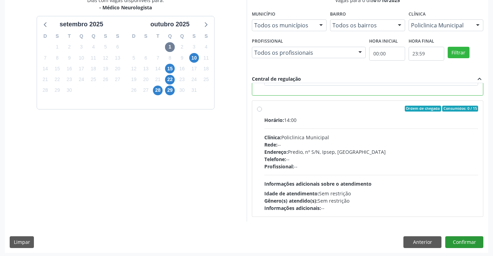
scroll to position [158, 0]
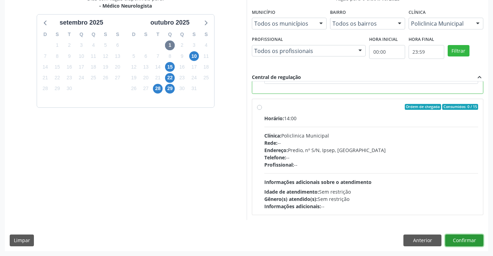
click at [462, 243] on button "Confirmar" at bounding box center [465, 240] width 38 height 12
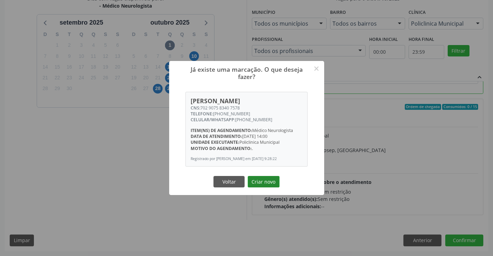
click at [272, 182] on button "Criar novo" at bounding box center [264, 182] width 32 height 12
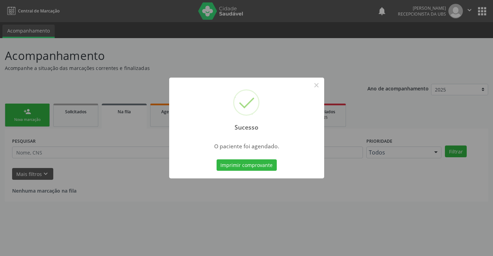
scroll to position [0, 0]
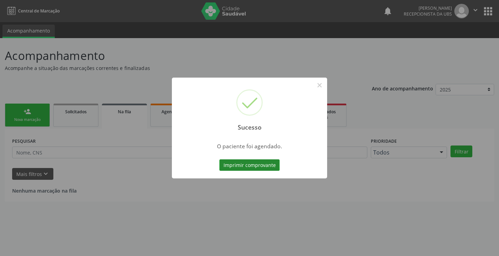
click at [240, 170] on button "Imprimir comprovante" at bounding box center [249, 165] width 60 height 12
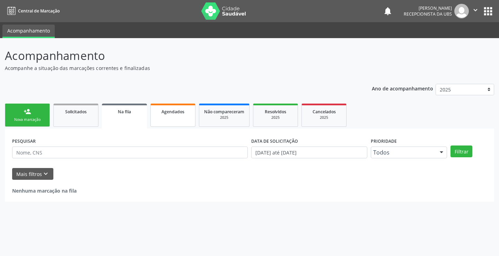
click at [158, 115] on link "Agendados" at bounding box center [172, 115] width 45 height 23
select select "8"
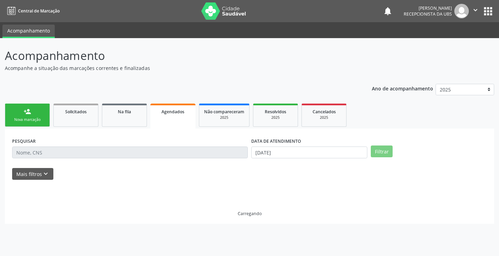
click at [158, 115] on link "Agendados" at bounding box center [172, 116] width 45 height 25
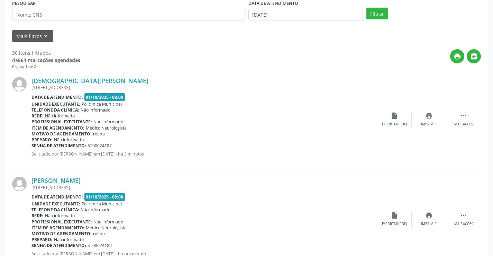
scroll to position [138, 0]
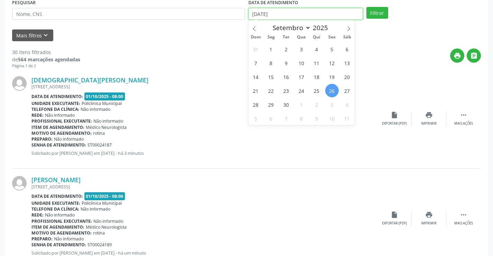
click at [277, 15] on input "[DATE]" at bounding box center [306, 14] width 115 height 12
click at [285, 109] on span "30" at bounding box center [287, 105] width 14 height 14
type input "[DATE]"
click at [286, 107] on span "30" at bounding box center [287, 105] width 14 height 14
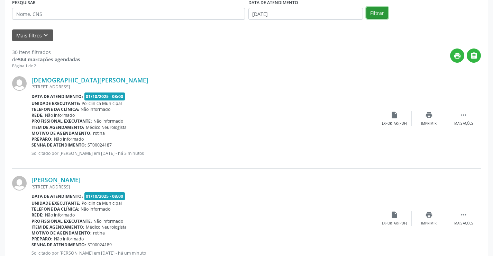
click at [377, 8] on button "Filtrar" at bounding box center [378, 13] width 22 height 12
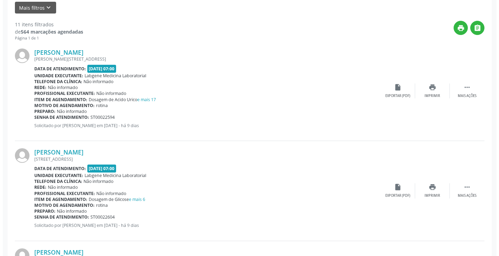
scroll to position [242, 0]
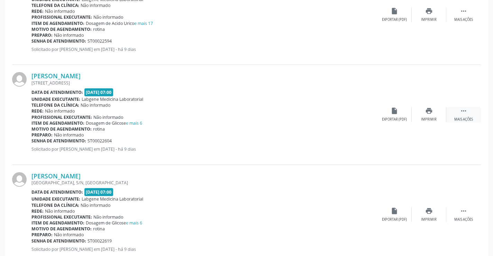
click at [457, 113] on div " Mais ações" at bounding box center [464, 114] width 35 height 15
click at [398, 114] on div "cancel Cancelar" at bounding box center [394, 114] width 35 height 15
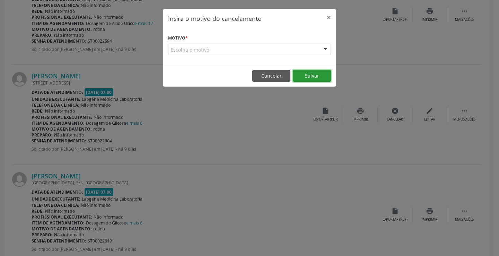
click at [304, 74] on button "Salvar" at bounding box center [312, 76] width 38 height 12
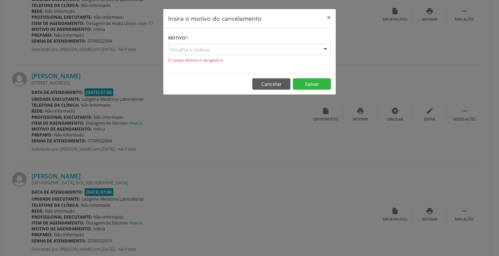
drag, startPoint x: 231, startPoint y: 41, endPoint x: 234, endPoint y: 47, distance: 6.5
click at [231, 42] on form "Motivo * Escolha o motivo Outro Médico - Participação em eventos (ex: congresso…" at bounding box center [249, 48] width 163 height 30
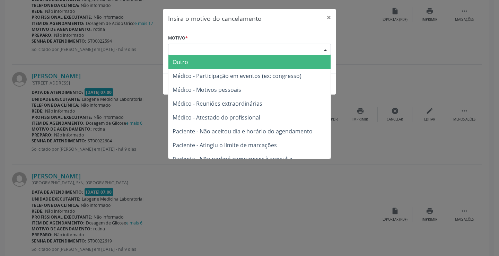
click at [234, 47] on div "Escolha o motivo" at bounding box center [249, 50] width 163 height 12
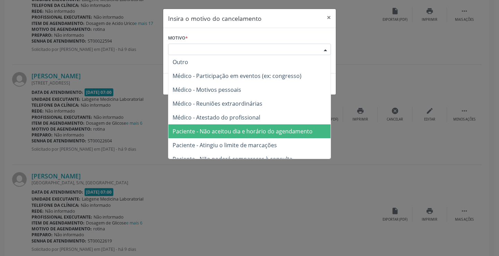
click at [228, 129] on span "Paciente - Não aceitou dia e horário do agendamento" at bounding box center [242, 131] width 140 height 8
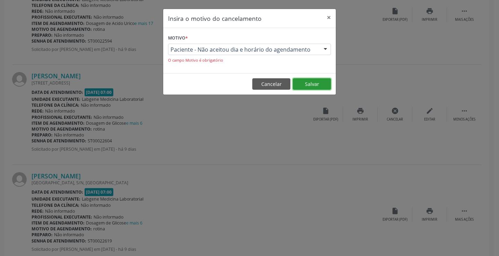
click at [317, 83] on button "Salvar" at bounding box center [312, 84] width 38 height 12
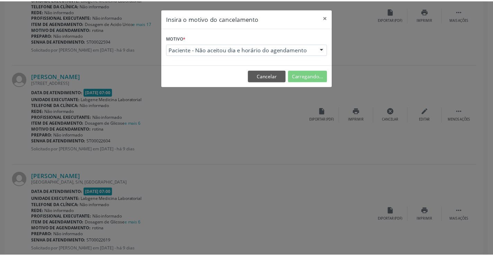
scroll to position [0, 0]
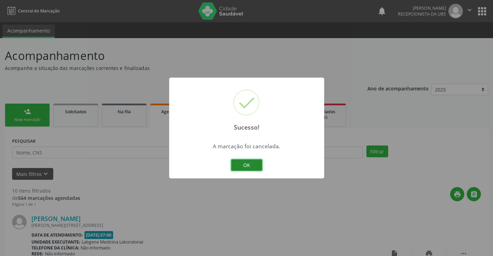
click at [257, 170] on button "OK" at bounding box center [246, 165] width 31 height 12
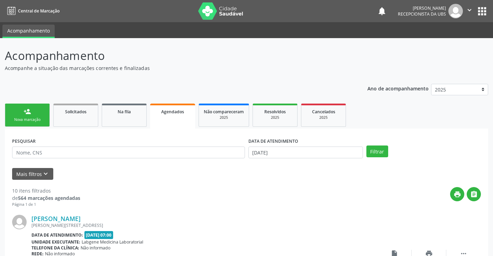
click at [26, 115] on div "person_add" at bounding box center [28, 112] width 8 height 8
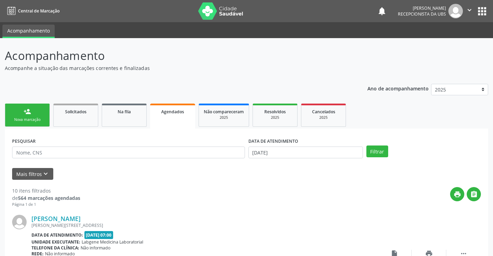
click at [26, 115] on div "person_add" at bounding box center [28, 112] width 8 height 8
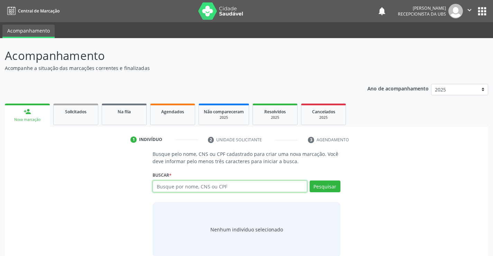
click at [187, 186] on input "text" at bounding box center [230, 186] width 154 height 12
type input "90063139472"
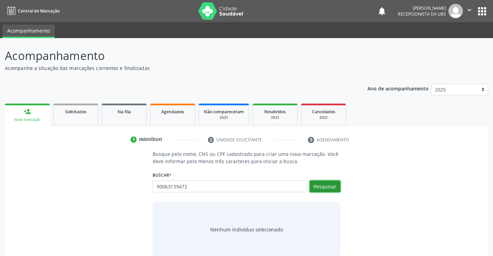
click at [326, 191] on button "Pesquisar" at bounding box center [325, 186] width 31 height 12
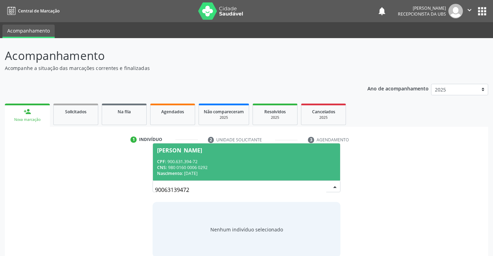
click at [245, 162] on div "CPF: 900.631.394-72" at bounding box center [246, 162] width 179 height 6
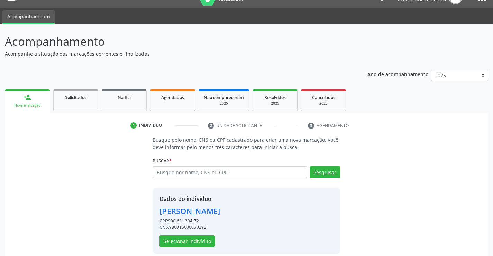
scroll to position [22, 0]
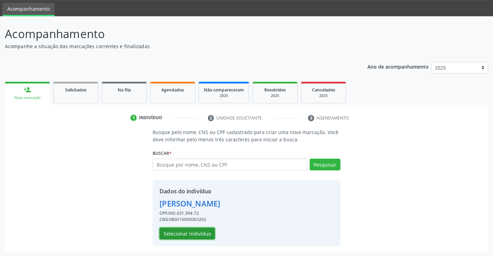
click at [201, 232] on button "Selecionar indivíduo" at bounding box center [187, 233] width 55 height 12
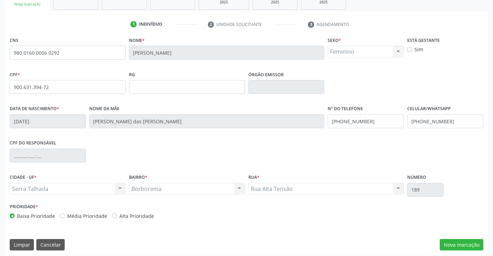
scroll to position [119, 0]
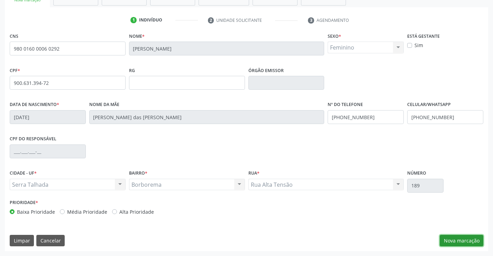
click at [452, 240] on button "Nova marcação" at bounding box center [462, 241] width 44 height 12
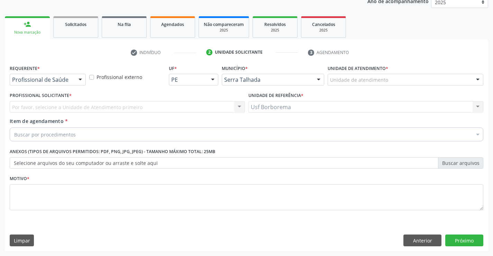
scroll to position [87, 0]
click at [396, 79] on div "Unidade de atendimento" at bounding box center [406, 80] width 156 height 12
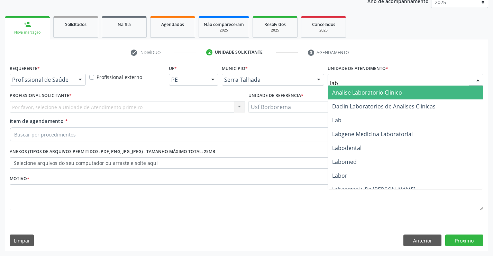
type input "labg"
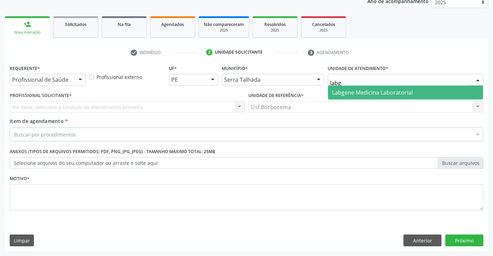
click at [393, 91] on span "Labgene Medicina Laboratorial" at bounding box center [372, 93] width 81 height 8
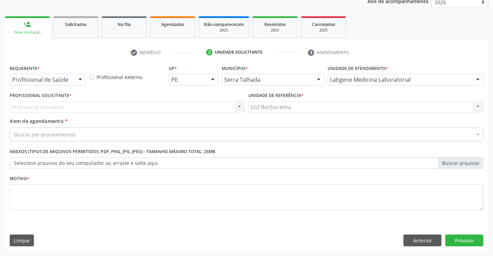
drag, startPoint x: 64, startPoint y: 75, endPoint x: 75, endPoint y: 97, distance: 23.8
click at [67, 79] on div "Profissional de Saúde" at bounding box center [48, 80] width 76 height 12
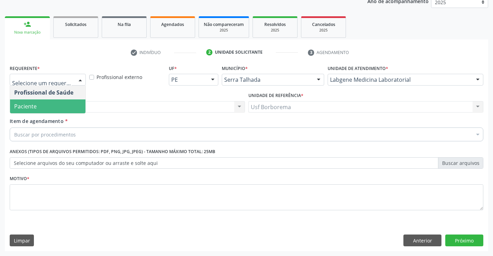
click at [76, 101] on span "Paciente" at bounding box center [47, 106] width 75 height 14
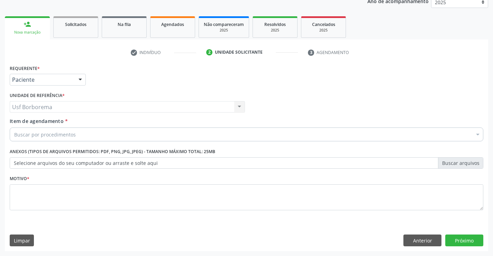
click at [87, 134] on div "Buscar por procedimentos" at bounding box center [247, 134] width 474 height 14
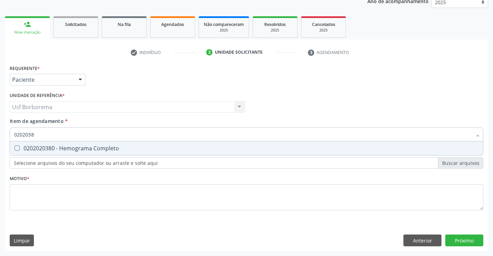
type input "02020380"
click at [117, 143] on span "0202020380 - Hemograma Completo" at bounding box center [246, 148] width 473 height 14
checkbox Completo "true"
click at [117, 137] on input "02020380" at bounding box center [243, 134] width 458 height 14
type input "020203"
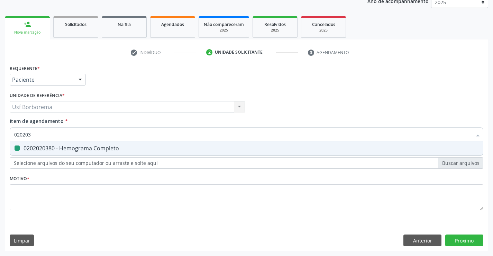
checkbox Completo "false"
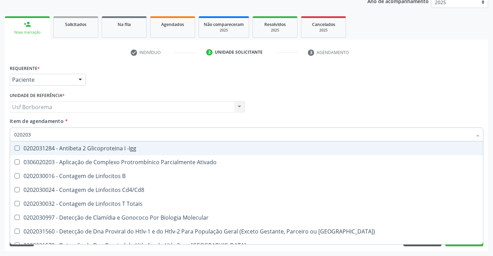
type input "02020"
checkbox Completo "false"
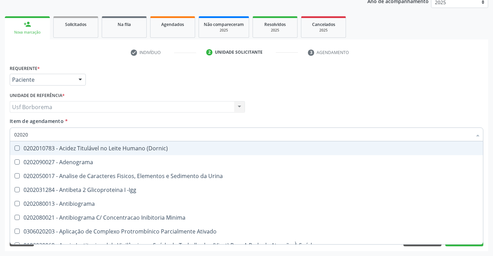
type input "0202"
checkbox Completo "false"
checkbox Pylori "true"
type input "020"
checkbox Completo "false"
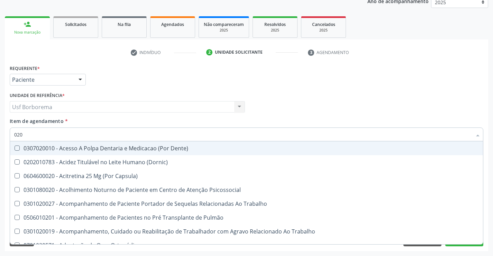
type input "0202"
checkbox Biologica "true"
type input "02020"
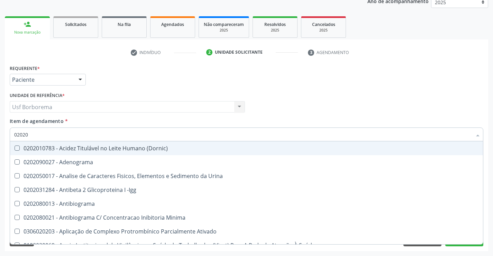
checkbox Completo "true"
checkbox Pylori "false"
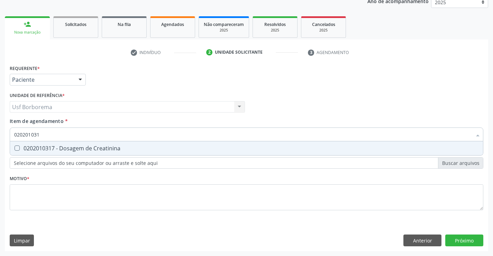
type input "0202010317"
click at [115, 145] on div "0202010317 - Dosagem de Creatinina" at bounding box center [246, 148] width 465 height 6
checkbox Creatinina "true"
click at [115, 135] on input "0202010317" at bounding box center [243, 134] width 458 height 14
type input "02020103"
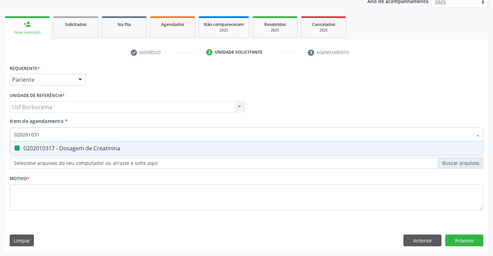
checkbox Creatinina "false"
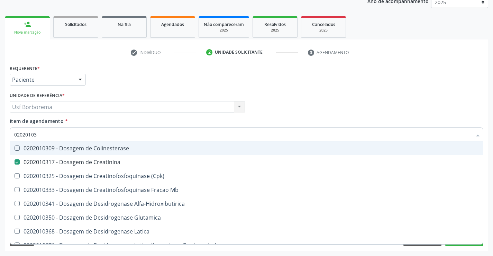
type input "0202010"
checkbox Creatinina "false"
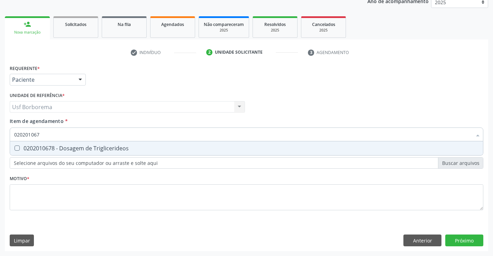
type input "0202010678"
click at [112, 145] on div "0202010678 - Dosagem de Triglicerideos" at bounding box center [246, 148] width 465 height 6
checkbox Triglicerideos "true"
click at [107, 135] on input "0202010678" at bounding box center [243, 134] width 458 height 14
type input "02020106"
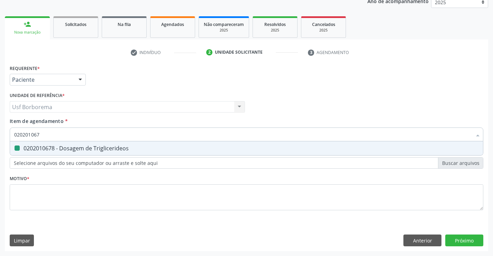
checkbox Triglicerideos "false"
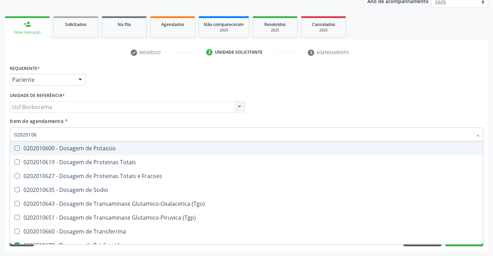
type input "0202010"
checkbox Triglicerideos "false"
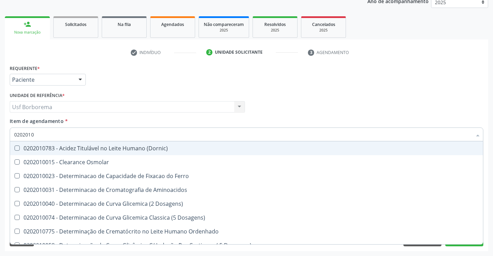
type input "02020106"
checkbox Dosagens\) "true"
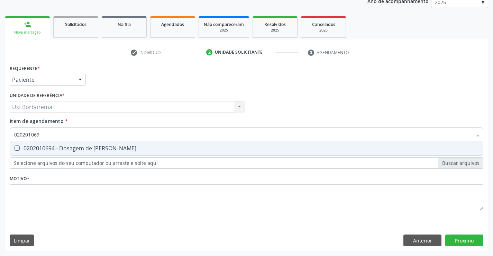
type input "0202010694"
drag, startPoint x: 107, startPoint y: 150, endPoint x: 107, endPoint y: 142, distance: 8.3
click at [106, 148] on div "0202010694 - Dosagem de [PERSON_NAME]" at bounding box center [246, 148] width 465 height 6
checkbox Ureia "true"
click at [107, 138] on input "0202010694" at bounding box center [243, 134] width 458 height 14
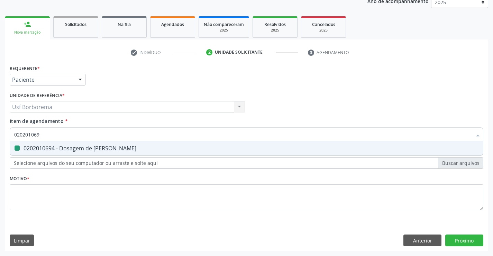
type input "02020106"
checkbox Ureia "false"
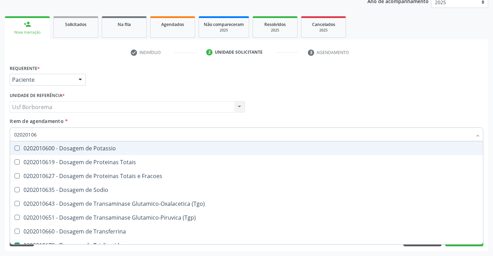
type input "0202010"
checkbox Triglicerideos "false"
checkbox Ureia "false"
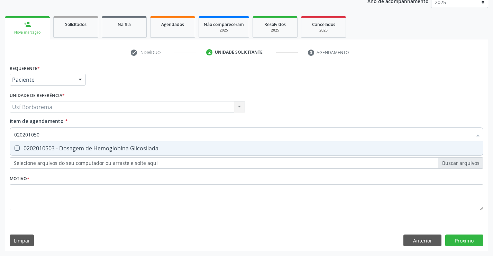
type input "0202010503"
drag, startPoint x: 102, startPoint y: 149, endPoint x: 101, endPoint y: 144, distance: 5.6
click at [102, 149] on div "0202010503 - Dosagem de Hemoglobina Glicosilada" at bounding box center [246, 148] width 465 height 6
checkbox Glicosilada "true"
click at [98, 135] on input "0202010503" at bounding box center [243, 134] width 458 height 14
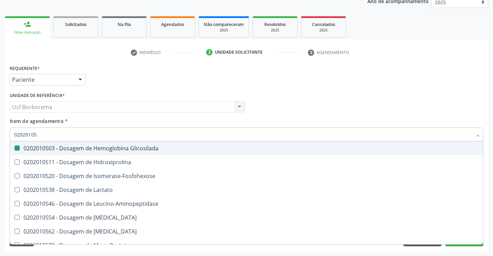
type input "0202010"
checkbox Glicosilada "false"
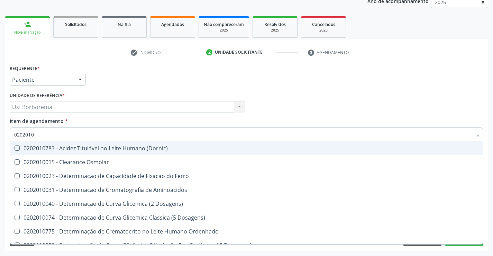
type input "020201"
checkbox Creatinina "false"
checkbox Folato "true"
checkbox Glicosilada "false"
checkbox Potassio "true"
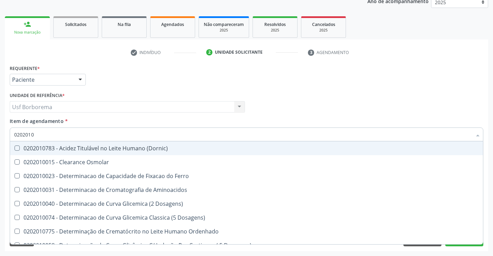
checkbox Triglicerideos "false"
checkbox Ureia "false"
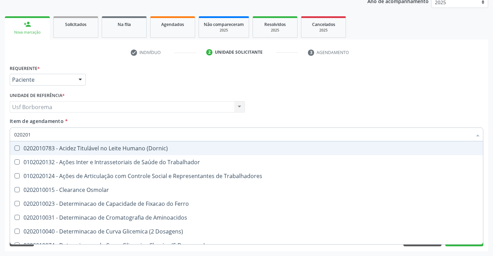
type input "02020"
checkbox Creatinina "false"
checkbox Glicosilada "false"
checkbox Triglicerideos "false"
checkbox Ureia "false"
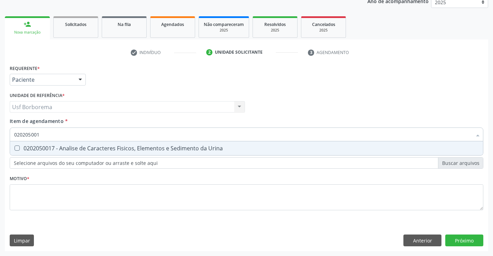
type input "0202050017"
click at [99, 146] on div "0202050017 - Analise de Caracteres Fisicos, Elementos e Sedimento da Urina" at bounding box center [246, 148] width 465 height 6
checkbox Urina "true"
click at [97, 134] on input "0202050017" at bounding box center [243, 134] width 458 height 14
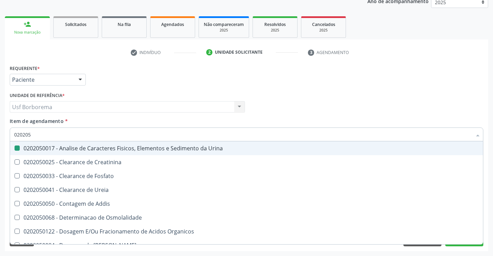
type input "02020"
checkbox Urina "false"
checkbox Fosfato "true"
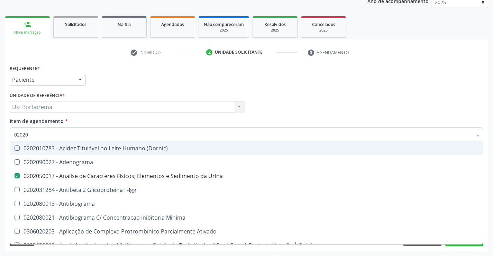
type input "020201"
checkbox Urina "false"
checkbox Gestante "true"
checkbox Coagulação "true"
checkbox Acetona "true"
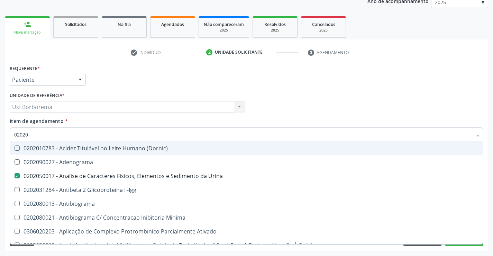
checkbox Ascorbico "true"
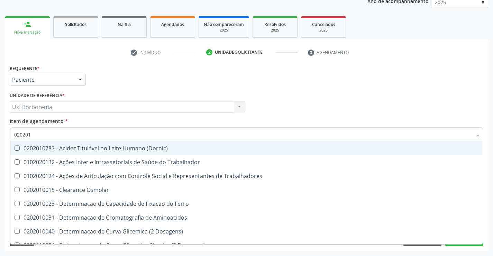
type input "0202010"
checkbox Ionizavel "true"
checkbox Creatinina "false"
checkbox Serico "true"
checkbox Glicosilada "false"
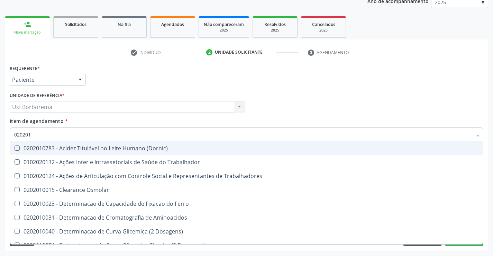
checkbox Muco-Proteinas "true"
checkbox Piruvato "true"
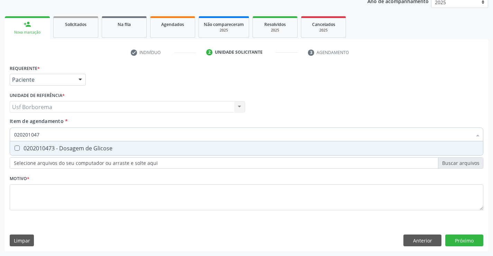
type input "0202010473"
click at [97, 147] on div "0202010473 - Dosagem de Glicose" at bounding box center [246, 148] width 465 height 6
checkbox Glicose "true"
click at [87, 133] on input "0202010473" at bounding box center [243, 134] width 458 height 14
type input "02020104"
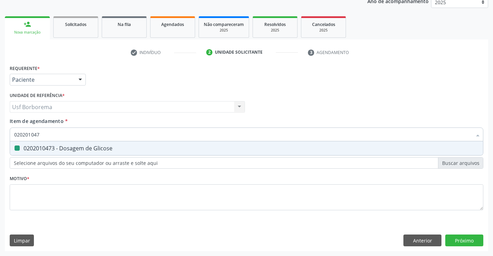
checkbox Glicose "false"
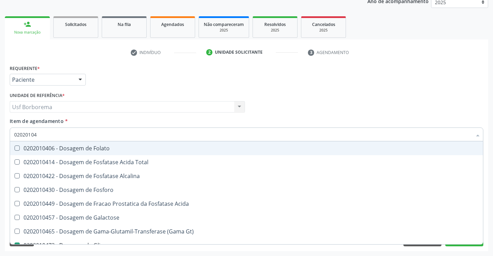
type input "0202010"
checkbox Glicose "false"
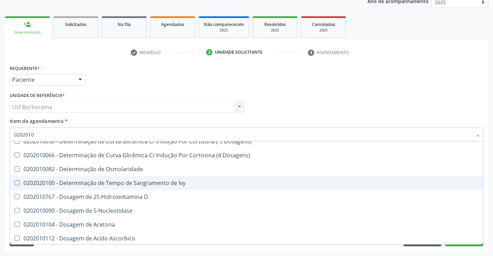
scroll to position [138, 0]
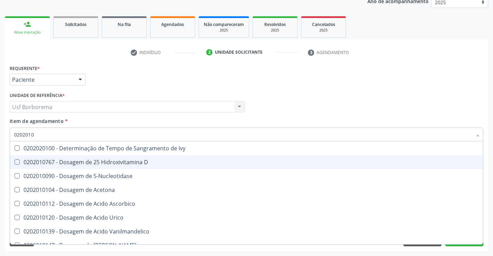
click at [146, 160] on div "0202010767 - Dosagem de 25 Hidroxivitamina D" at bounding box center [246, 162] width 465 height 6
checkbox D "true"
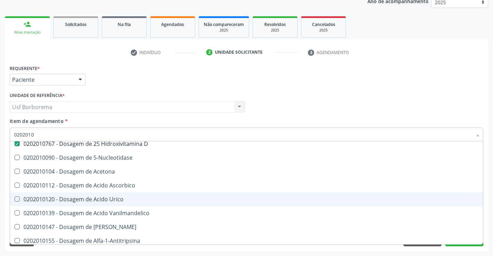
scroll to position [173, 0]
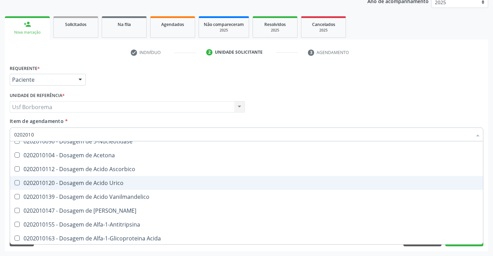
click at [121, 181] on div "0202010120 - Dosagem de Acido Urico" at bounding box center [246, 183] width 465 height 6
checkbox Urico "true"
click at [133, 186] on span "0202010279 - Dosagem de Colesterol Hdl" at bounding box center [246, 183] width 473 height 14
checkbox Hdl "true"
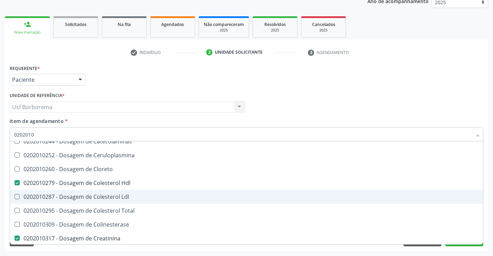
click at [133, 190] on span "0202010287 - Dosagem de Colesterol Ldl" at bounding box center [246, 197] width 473 height 14
checkbox Ldl "true"
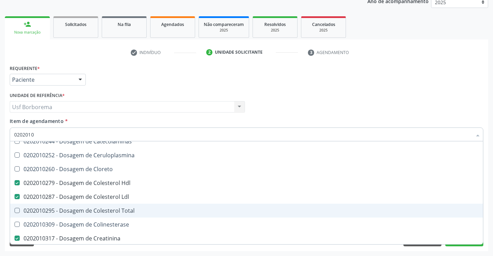
click at [131, 206] on span "0202010295 - Dosagem de Colesterol Total" at bounding box center [246, 211] width 473 height 14
checkbox Total "true"
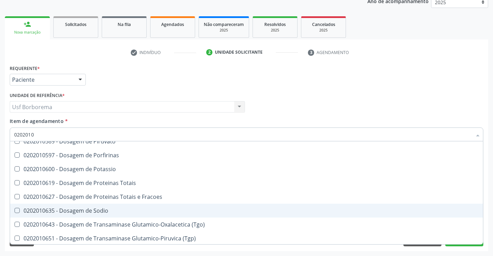
scroll to position [900, 0]
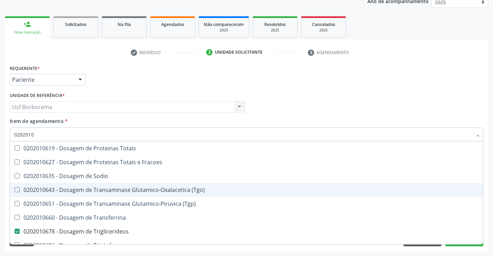
click at [145, 194] on span "0202010643 - Dosagem de Transaminase Glutamico-Oxalacetica (Tgo)" at bounding box center [246, 190] width 473 height 14
checkbox \(Tgo\) "true"
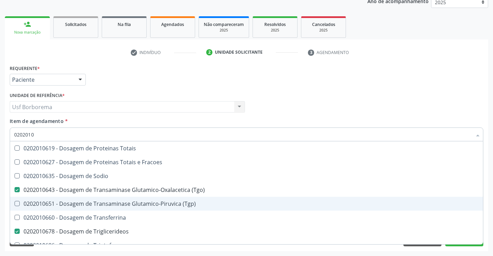
click at [142, 201] on div "0202010651 - Dosagem de Transaminase Glutamico-Piruvica (Tgp)" at bounding box center [246, 204] width 465 height 6
checkbox \(Tgp\) "true"
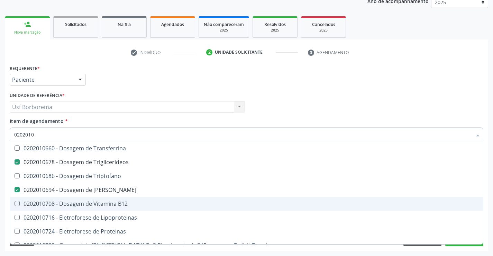
scroll to position [1004, 0]
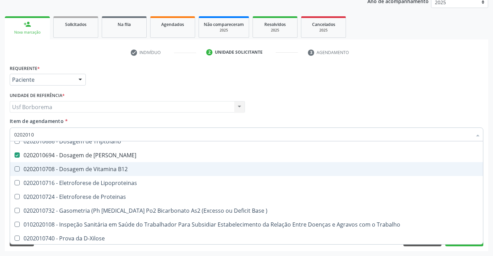
click at [123, 172] on div "0202010708 - Dosagem de Vitamina B12" at bounding box center [246, 169] width 465 height 6
checkbox B12 "true"
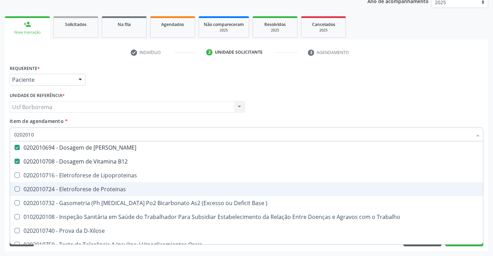
scroll to position [1019, 0]
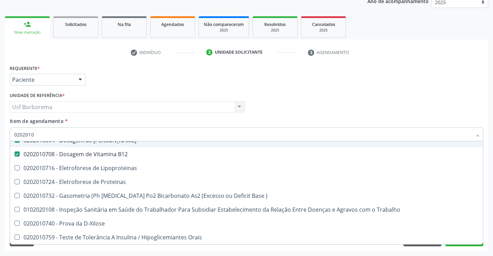
click at [66, 134] on input "0202010" at bounding box center [243, 134] width 458 height 14
type input "020201"
checkbox D "false"
checkbox Urico "false"
checkbox Alfa-1-Antitripsina "true"
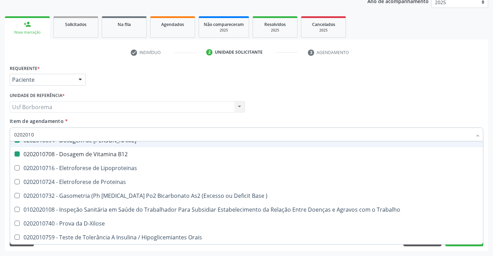
checkbox Amonia "true"
checkbox Hdl "false"
checkbox Ldl "false"
checkbox Total "false"
checkbox Creatinina "false"
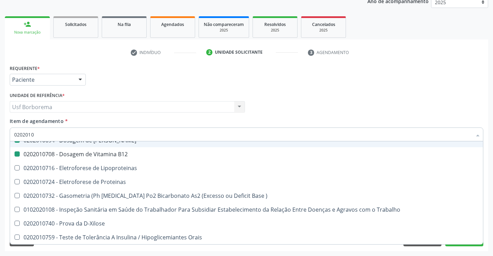
checkbox Latica "true"
checkbox Fracionadas\) "true"
checkbox Ferritina "true"
checkbox Folato "true"
checkbox Glicose "false"
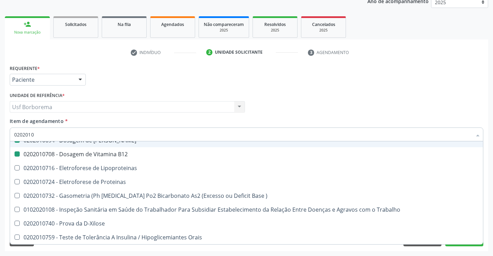
checkbox Glicosilada "false"
checkbox Nt-Probnp\) "true"
checkbox Potassio "true"
checkbox \(Tgo\) "false"
checkbox \(Tgp\) "false"
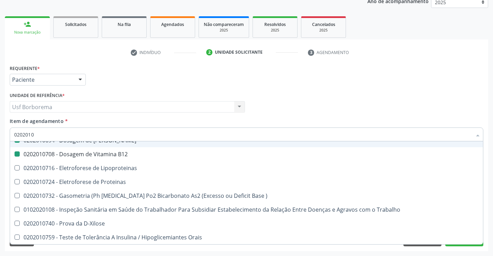
checkbox Triglicerideos "false"
checkbox Ureia "false"
checkbox B12 "false"
checkbox D-Xilose "true"
checkbox Orais "true"
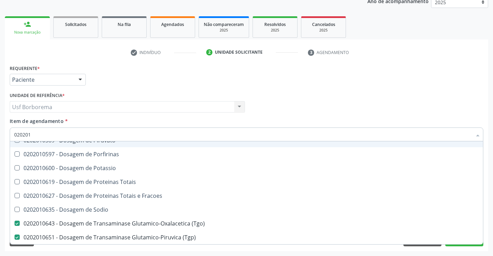
type input "02020"
checkbox Trabalhadores "true"
checkbox D "false"
checkbox Urico "false"
checkbox Hdl "false"
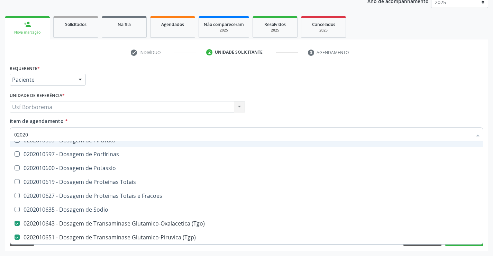
checkbox Ldl "false"
checkbox Total "false"
checkbox Creatinina "false"
checkbox Glicose "false"
checkbox Glicosilada "false"
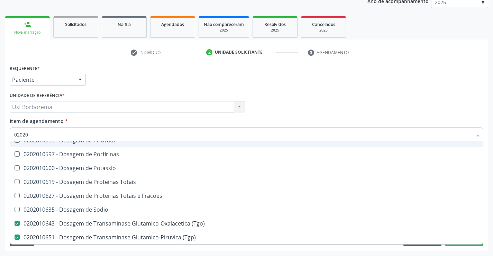
checkbox \(Tgo\) "false"
checkbox Triglicerideos "false"
checkbox Ureia "false"
checkbox B12 "false"
checkbox Trabalho "true"
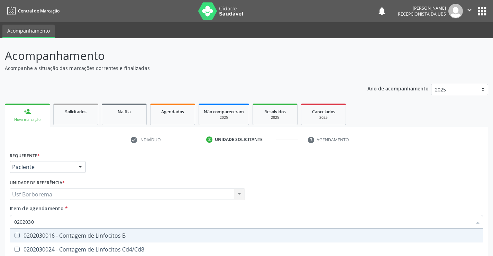
scroll to position [87, 0]
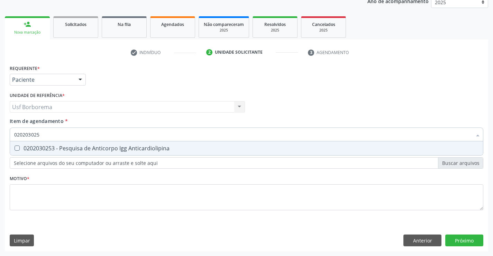
type input "02020302"
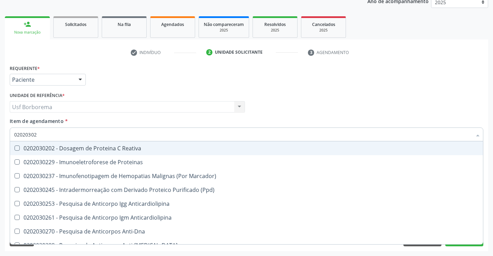
click at [69, 147] on div "0202030202 - Dosagem de Proteina C Reativa" at bounding box center [246, 148] width 465 height 6
checkbox Reativa "true"
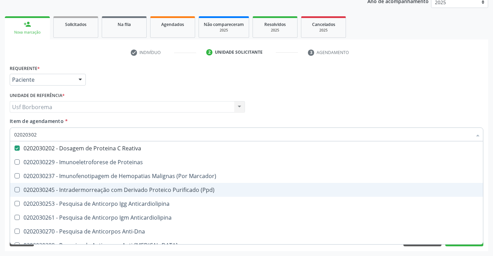
scroll to position [22, 0]
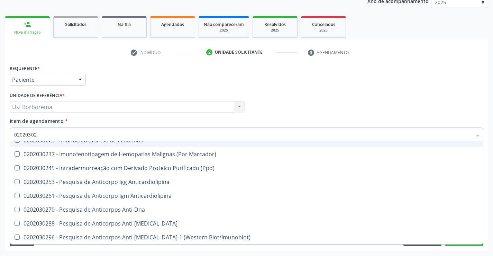
click at [57, 135] on input "02020302" at bounding box center [243, 134] width 458 height 14
type input "0202030"
checkbox Reativa "false"
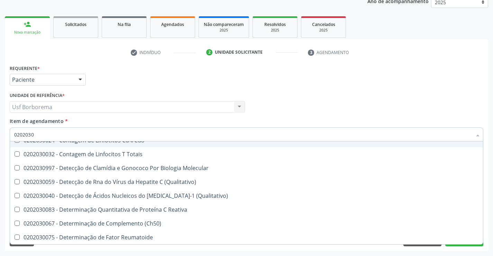
type input "020203"
checkbox Reativa "false"
checkbox Antiaspergillus "true"
checkbox Antiglomerulo "true"
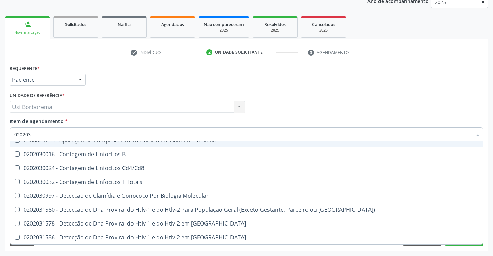
type input "02020"
checkbox B "true"
checkbox Reativa "false"
checkbox Completo "false"
checkbox Suprarenal "true"
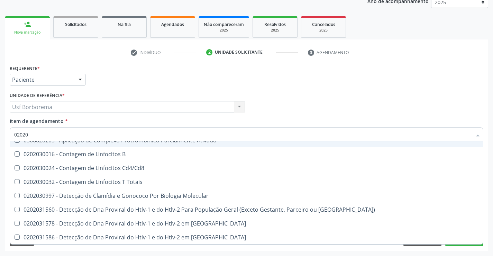
checkbox Antileptospiras "true"
checkbox Alergeno-Especifica "true"
checkbox Imunofluorescencia\) "true"
checkbox Bacterianas "true"
checkbox Parceria\) "true"
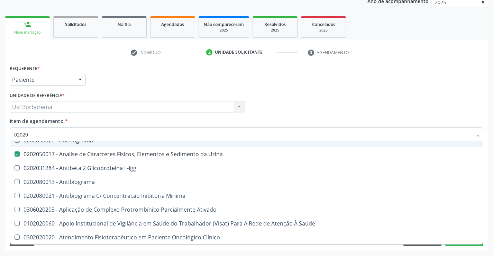
type input "020201"
checkbox Urina "false"
checkbox Trabalho "true"
checkbox Osmolar "true"
checkbox \(Pos-Pasteurização\) "true"
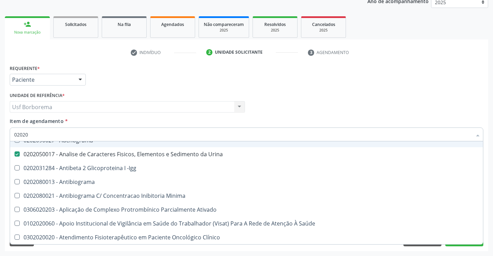
checkbox Molecular "true"
checkbox Parceria\) "true"
checkbox Gestante "true"
checkbox T3 "true"
checkbox Coagulação "true"
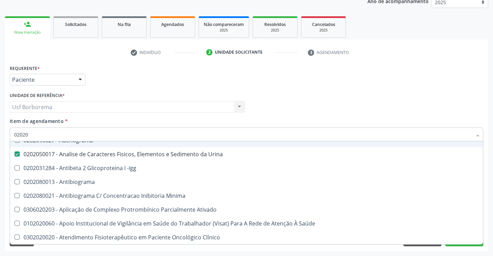
checkbox 17-Hidroxicorticosteroides "true"
checkbox Acetona "true"
checkbox Ascorbico "true"
checkbox Delta-Aminolevulinico "true"
checkbox Urico "false"
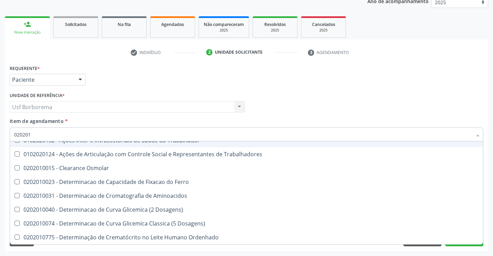
type input "0202010"
checkbox Osmolaridade "true"
checkbox Ativada\) "true"
checkbox D "false"
checkbox Urico "false"
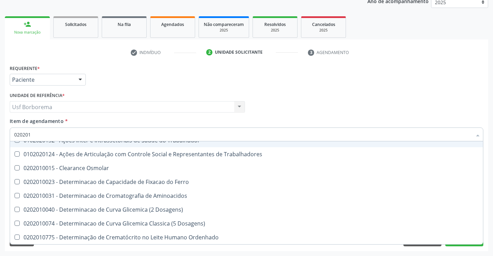
checkbox Circulante "true"
checkbox III "true"
checkbox Fracoes "true"
checkbox Ionizavel "true"
checkbox Hdl "false"
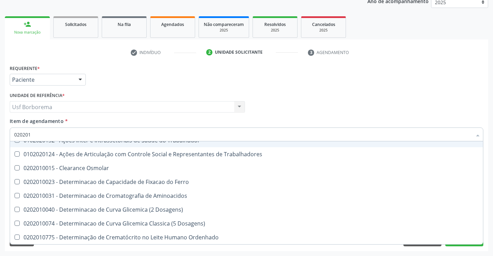
checkbox Ldl "false"
checkbox Total "false"
checkbox Creatinina "false"
checkbox II "true"
checkbox Serico "true"
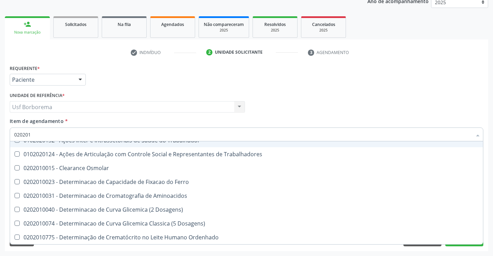
checkbox Glicose "false"
checkbox Glicosilada "false"
checkbox Leucino-Aminopeptidase "true"
checkbox Lipase "true"
checkbox Muco-Proteinas "true"
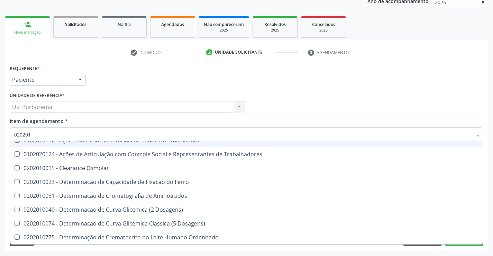
checkbox Piruvato "true"
checkbox Porfirinas "true"
checkbox \(Tgo\) "false"
checkbox \(Tgp\) "false"
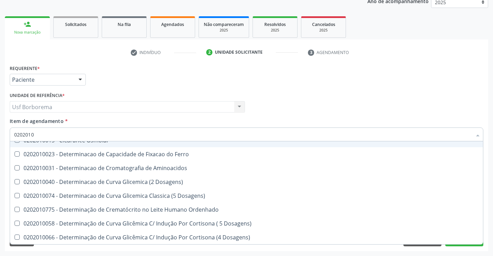
type input "02020102"
checkbox Dosagens\) "true"
checkbox Osmolaridade "true"
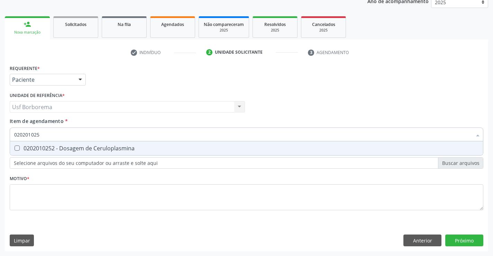
scroll to position [0, 0]
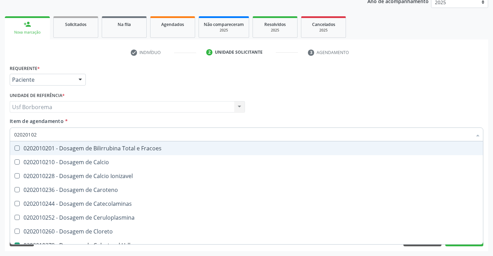
type input "0202010"
checkbox Hdl "false"
checkbox Ldl "false"
checkbox Total "false"
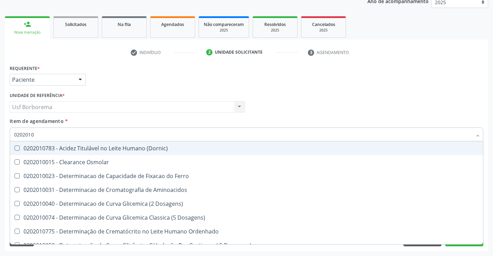
type input "020201"
checkbox D "false"
checkbox Urico "false"
checkbox Alfa-1-Antitripsina "true"
checkbox Amonia "true"
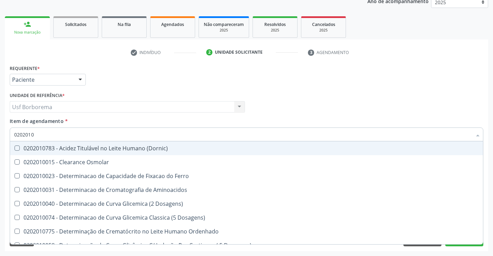
checkbox Hdl "false"
checkbox Ldl "false"
checkbox Total "false"
checkbox Creatinina "false"
checkbox Latica "true"
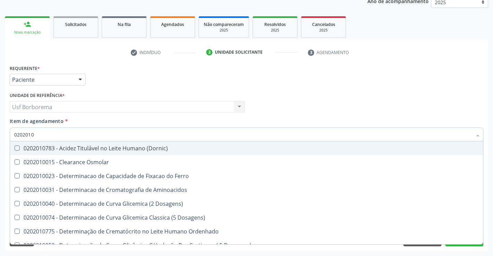
checkbox Fracionadas\) "true"
checkbox Ferritina "true"
checkbox Folato "true"
checkbox Glicose "false"
checkbox Glicosilada "false"
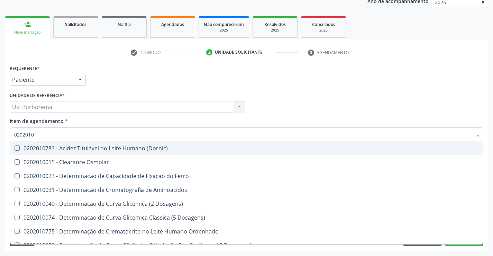
checkbox Nt-Probnp\) "true"
checkbox Potassio "true"
checkbox \(Tgo\) "false"
checkbox \(Tgp\) "false"
checkbox Triglicerideos "false"
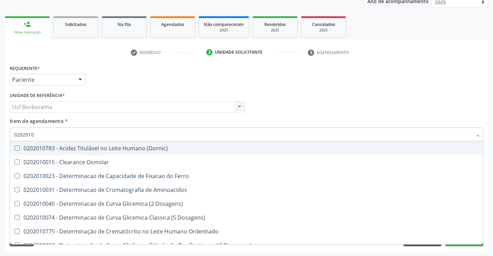
checkbox Ureia "false"
checkbox B12 "false"
checkbox D-Xilose "true"
checkbox Orais "true"
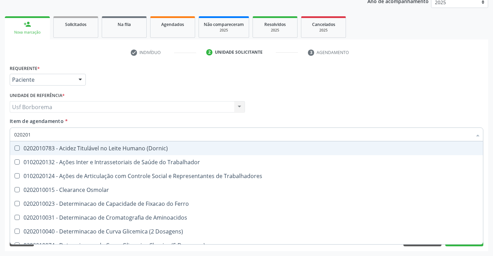
type input "02020"
checkbox Trabalhadores "true"
checkbox D "false"
checkbox Urico "false"
checkbox Hdl "false"
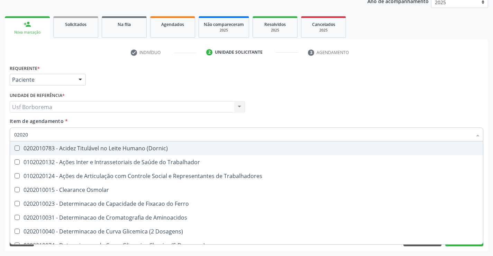
checkbox Ldl "false"
checkbox Total "false"
checkbox Creatinina "false"
checkbox Glicose "false"
checkbox Glicosilada "false"
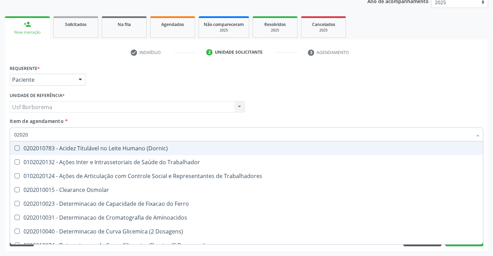
checkbox \(Tgo\) "false"
checkbox Triglicerideos "false"
checkbox Ureia "false"
checkbox B12 "false"
checkbox Trabalho "true"
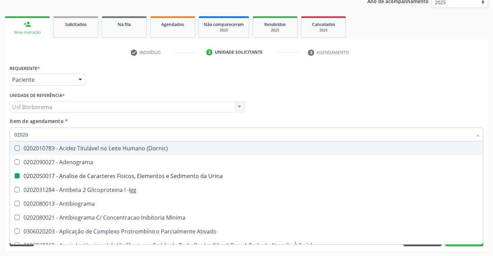
type input "020206"
checkbox Urina "false"
checkbox Micobactérias "true"
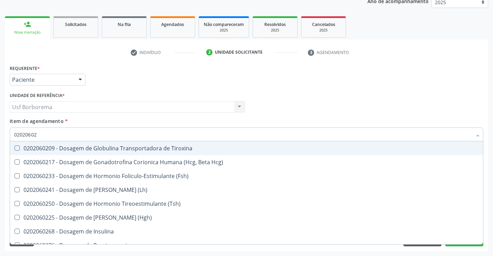
type input "020206025"
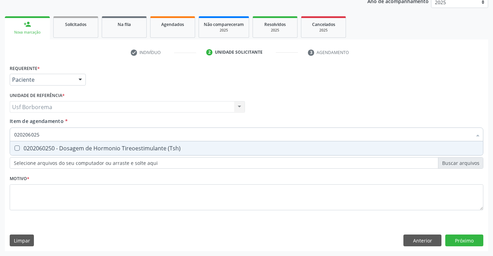
click at [60, 145] on div "0202060250 - Dosagem de Hormonio Tireoestimulante (Tsh)" at bounding box center [246, 148] width 465 height 6
checkbox \(Tsh\) "true"
click at [60, 138] on input "020206025" at bounding box center [243, 134] width 458 height 14
type input "02020602"
checkbox \(Tsh\) "false"
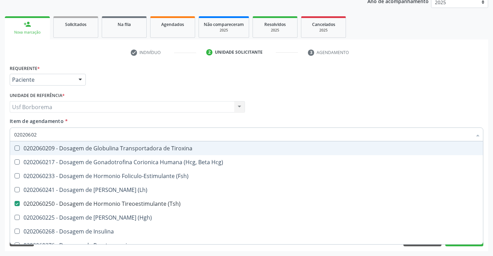
type input "0202060"
checkbox \(Tsh\) "false"
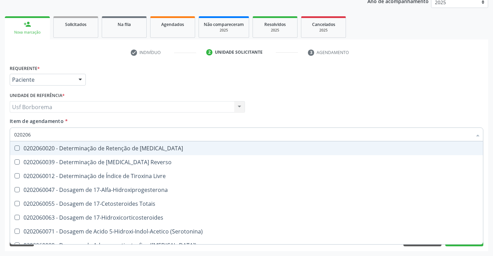
type input "02020"
checkbox Livre "true"
checkbox \(Tsh\) "false"
checkbox Livre\) "false"
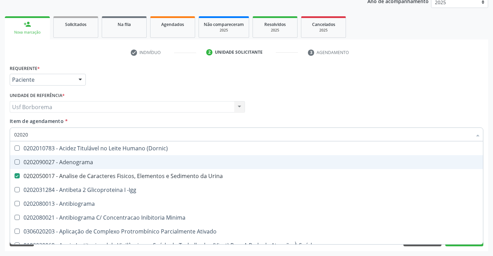
click at [96, 135] on input "02020" at bounding box center [243, 134] width 458 height 14
type input "0202"
checkbox D "false"
checkbox Urico "false"
checkbox Alfa-2-Macroglobulina "true"
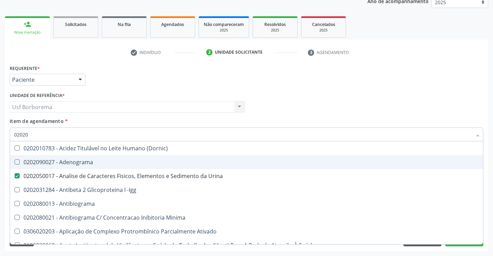
checkbox Igm "true"
checkbox Hdl "false"
checkbox Ldl "false"
checkbox Total "false"
checkbox Creatinina "false"
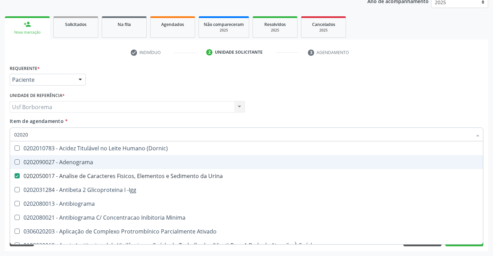
checkbox Estriol "true"
checkbox Estrona "true"
checkbox Etossuximida "true"
checkbox Viii "true"
checkbox Glicose "false"
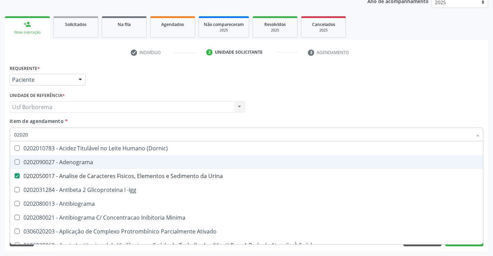
checkbox Glicosilada "false"
checkbox \(Tsh\) "false"
checkbox Lactato "true"
checkbox Muco-Proteinas "true"
checkbox Piruvato "true"
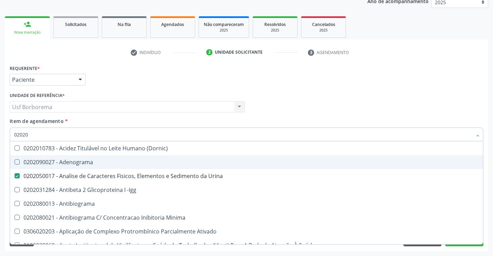
checkbox Reativa "false"
checkbox Livre\) "false"
checkbox \(Tgo\) "false"
checkbox \(Tgp\) "false"
checkbox Transferrina "true"
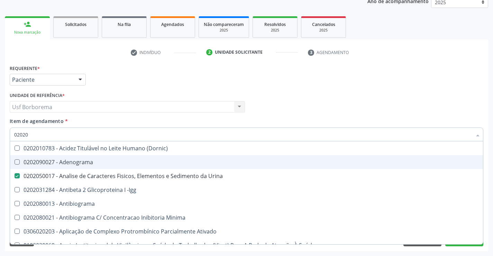
checkbox Triglicerideos "false"
checkbox Ureia "false"
checkbox B12 "false"
checkbox Direto "true"
checkbox \(Direto\) "true"
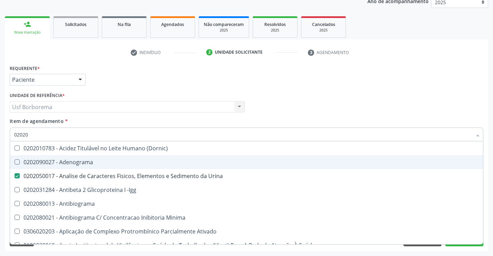
checkbox Urinarios "true"
checkbox Pallidum "true"
checkbox Hematocrito "true"
checkbox Hemocultura "true"
checkbox Completo "false"
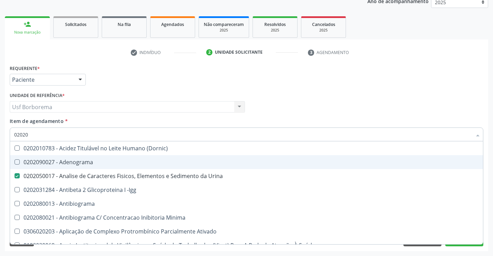
checkbox Pylori "true"
type input "0"
checkbox Urina "false"
checkbox Creatinina "false"
checkbox Ferro "false"
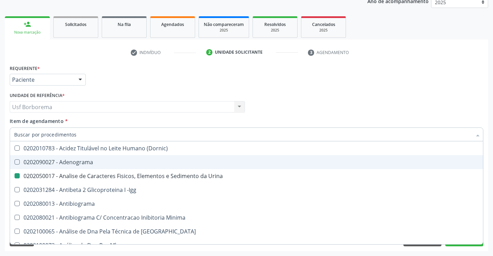
checkbox D "false"
checkbox Urico "false"
checkbox Hdl "false"
checkbox Ldl "false"
checkbox Total "false"
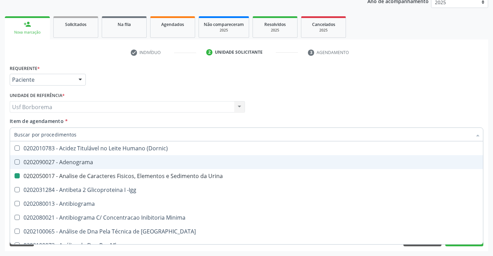
checkbox Creatinina "false"
checkbox Estrona "true"
checkbox Glicose "false"
checkbox Glicosilada "false"
checkbox \(Tsh\) "false"
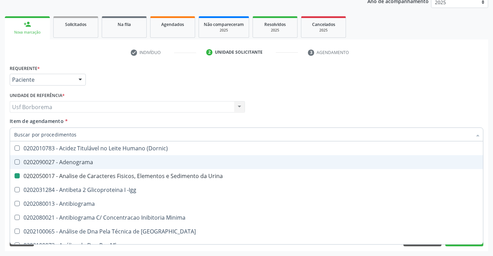
checkbox Reativa "false"
checkbox Livre\) "false"
checkbox \(Tgo\) "false"
checkbox \(Tgp\) "false"
checkbox Triglicerideos "false"
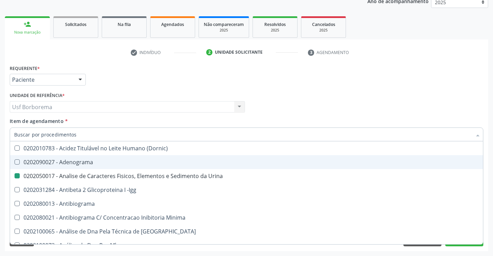
checkbox Ureia "false"
checkbox B12 "false"
checkbox Completo "false"
checkbox Esfregaço "false"
checkbox Fezes "false"
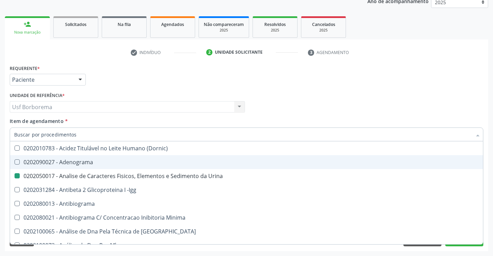
checkbox Impactado\) "false"
checkbox Exostoses "false"
checkbox Bucomaxilofacial "false"
checkbox Bilateral "false"
checkbox Boston "false"
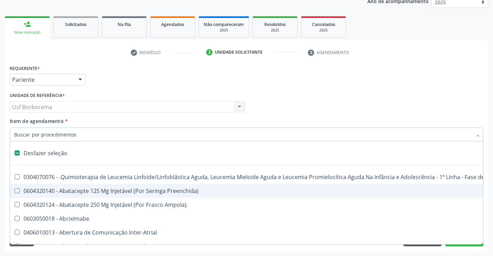
click at [61, 129] on input "Item de agendamento *" at bounding box center [243, 134] width 458 height 14
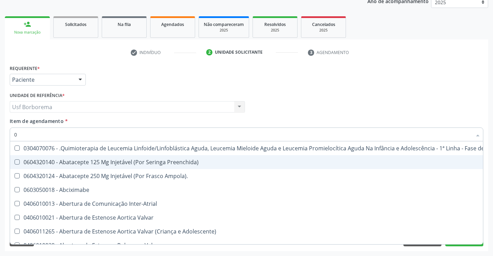
type input "02"
checkbox Coração "true"
checkbox Urina "false"
checkbox Peritoneal "true"
checkbox Drogas "true"
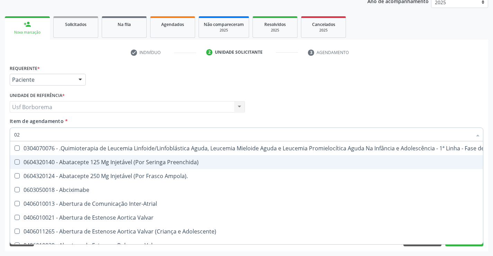
checkbox Dentária "true"
checkbox Antibiotico "true"
checkbox \(Liquido\) "true"
checkbox Coclear "true"
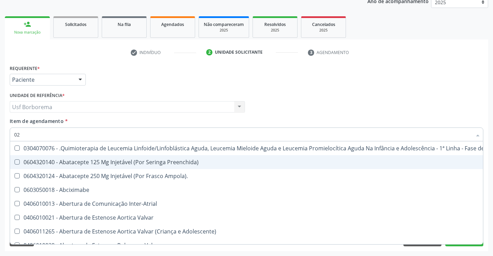
checkbox Orofacial "true"
checkbox Odontogeriatra "true"
checkbox Clamidia "true"
checkbox Ml\) "true"
checkbox Comprimido\) "true"
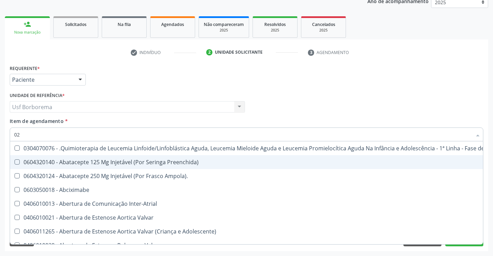
checkbox Ml\) "true"
checkbox Embolizante "true"
checkbox Colecistectomia "true"
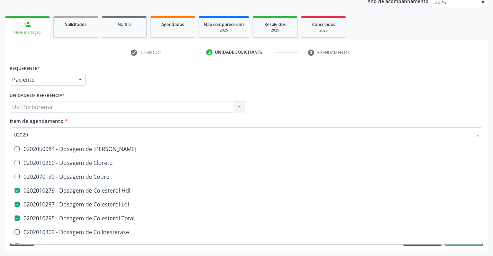
scroll to position [1835, 0]
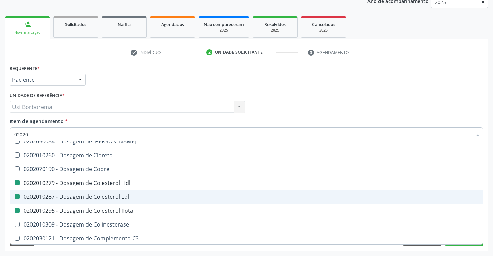
click at [292, 100] on div "Profissional Solicitante Por favor, selecione a Unidade de Atendimento primeiro…" at bounding box center [246, 103] width 477 height 27
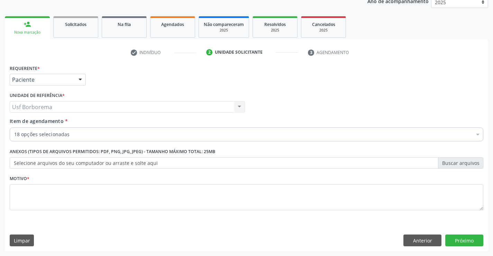
scroll to position [0, 0]
click at [175, 198] on textarea at bounding box center [247, 197] width 474 height 26
click at [456, 242] on button "Próximo" at bounding box center [465, 240] width 38 height 12
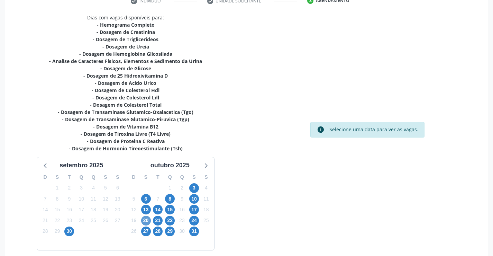
scroll to position [156, 0]
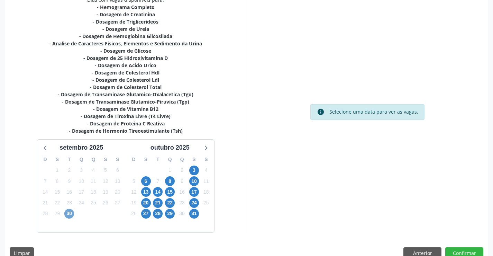
click at [66, 213] on span "30" at bounding box center [69, 214] width 10 height 10
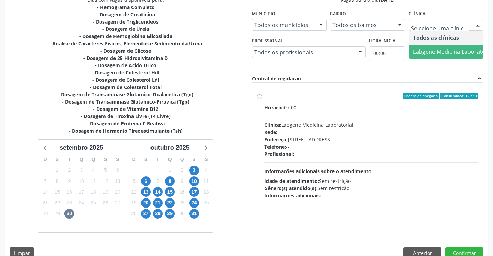
click at [428, 49] on span "Labgene Medicina Laboratorial" at bounding box center [453, 52] width 81 height 8
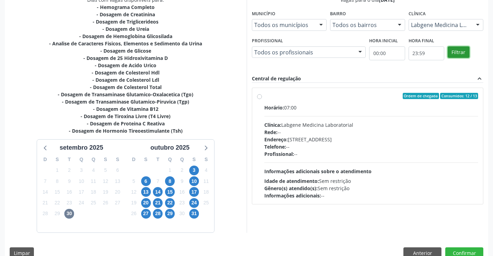
click at [453, 49] on button "Filtrar" at bounding box center [459, 52] width 22 height 12
click at [458, 51] on button "Filtrar" at bounding box center [459, 52] width 22 height 12
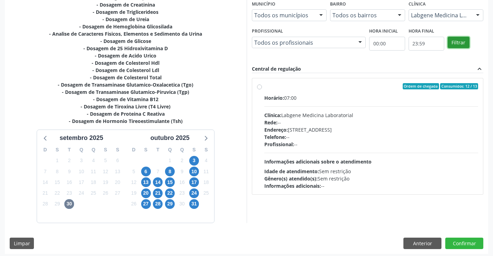
scroll to position [169, 0]
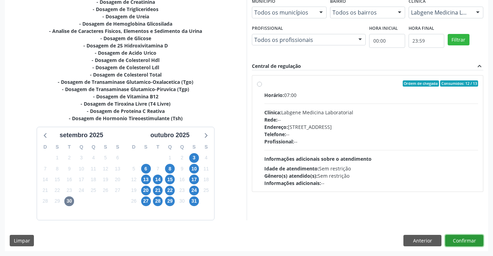
click at [456, 241] on button "Confirmar" at bounding box center [465, 241] width 38 height 12
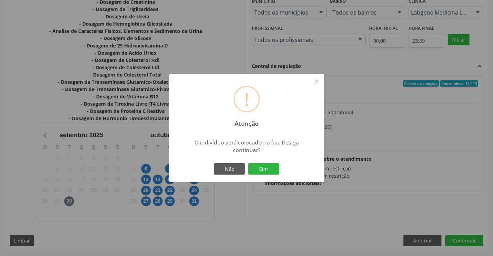
click at [463, 43] on div "! Atenção × O indivíduo será colocado na fila. Deseja continuar? Não Sim" at bounding box center [246, 128] width 493 height 256
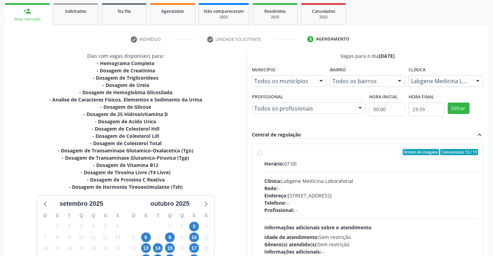
scroll to position [100, 0]
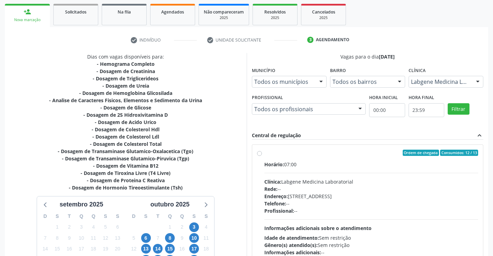
click at [262, 153] on div "Ordem de chegada Consumidos: 12 / 13 Horário: 07:00 Clínica: Labgene Medicina L…" at bounding box center [368, 203] width 222 height 106
click at [454, 109] on button "Filtrar" at bounding box center [459, 109] width 22 height 12
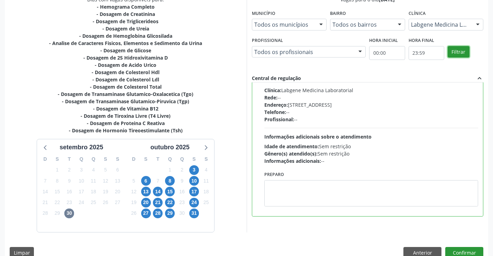
scroll to position [169, 0]
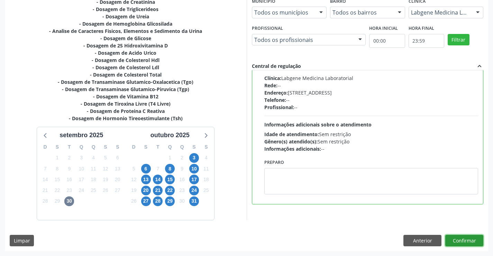
click at [464, 242] on button "Confirmar" at bounding box center [465, 241] width 38 height 12
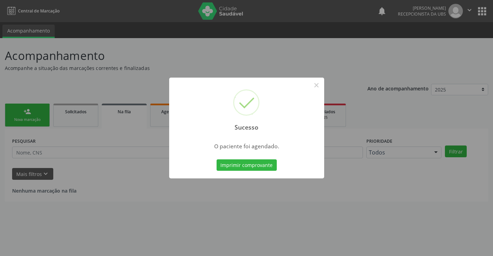
scroll to position [0, 0]
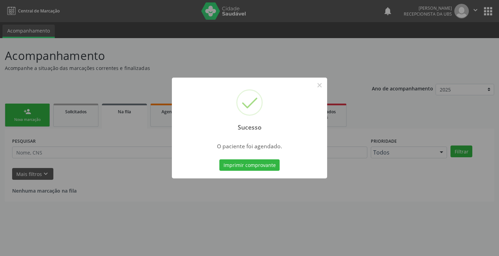
click at [262, 156] on div "Sucesso × O paciente foi agendado. Imprimir comprovante Cancel" at bounding box center [249, 128] width 155 height 101
click at [262, 160] on button "Imprimir comprovante" at bounding box center [249, 165] width 60 height 12
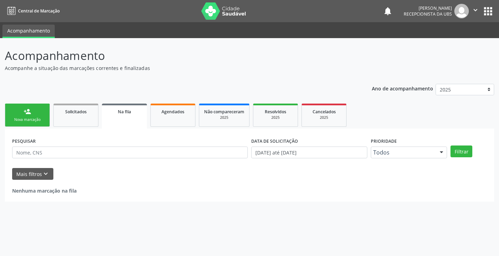
click at [35, 117] on div "Nova marcação" at bounding box center [27, 119] width 35 height 5
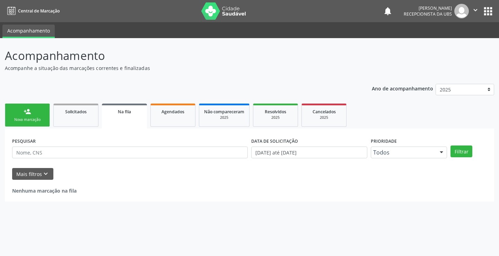
click at [35, 117] on div "Nova marcação" at bounding box center [27, 119] width 35 height 5
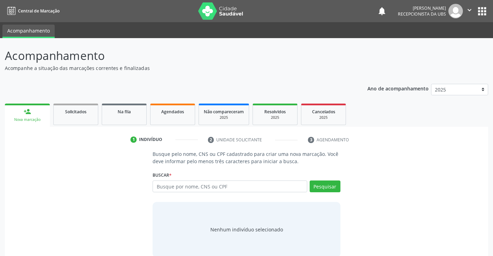
click at [42, 120] on div "Nova marcação" at bounding box center [27, 119] width 35 height 5
click at [162, 191] on input "text" at bounding box center [230, 186] width 154 height 12
click at [324, 188] on button "Pesquisar" at bounding box center [325, 186] width 31 height 12
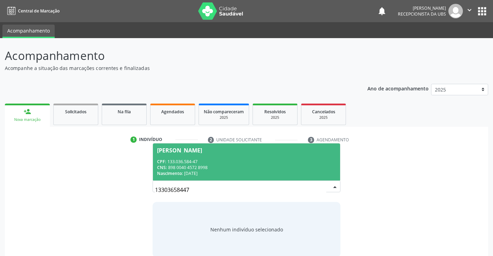
click at [214, 156] on span "Rihian Gabriel Cariri de Medeiros CPF: 133.036.584-47 CNS: 898 0040 4572 8998 N…" at bounding box center [246, 161] width 187 height 37
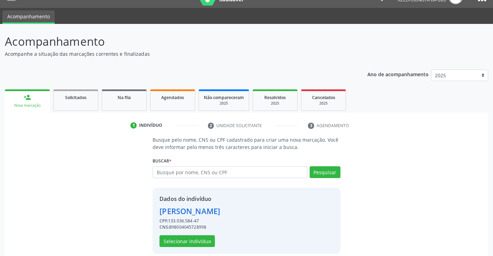
scroll to position [22, 0]
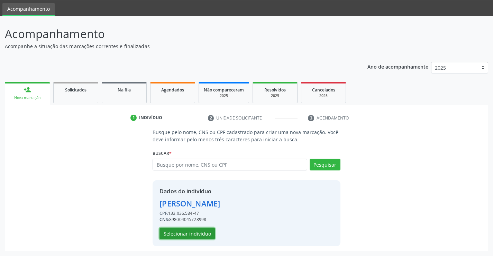
click at [198, 234] on button "Selecionar indivíduo" at bounding box center [187, 233] width 55 height 12
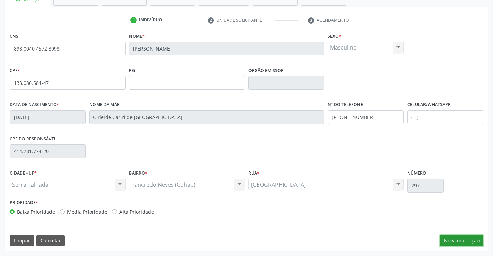
click at [443, 241] on button "Nova marcação" at bounding box center [462, 241] width 44 height 12
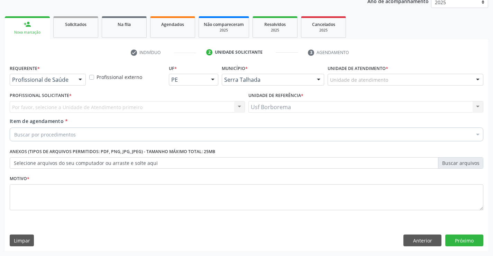
scroll to position [87, 0]
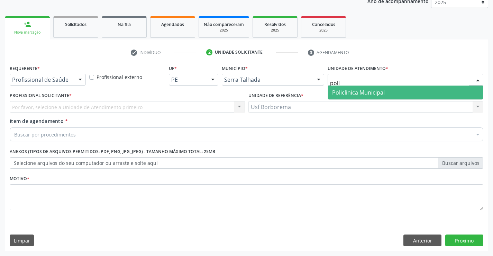
click at [370, 92] on span "Policlinica Municipal" at bounding box center [358, 93] width 53 height 8
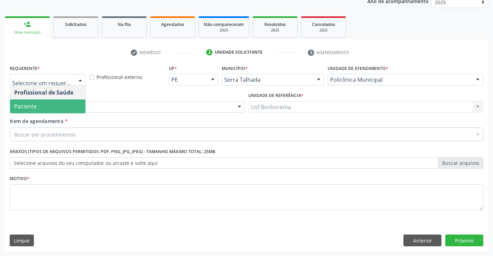
click at [102, 107] on div "Profissional solicitante" at bounding box center [127, 107] width 235 height 12
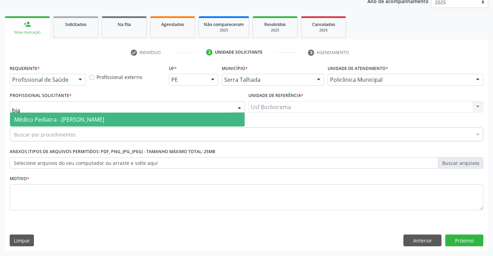
click at [104, 119] on span "Médico Pediatra - [PERSON_NAME]" at bounding box center [59, 120] width 90 height 8
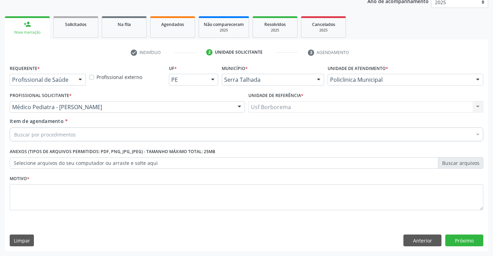
click at [103, 139] on div "Buscar por procedimentos" at bounding box center [247, 134] width 474 height 14
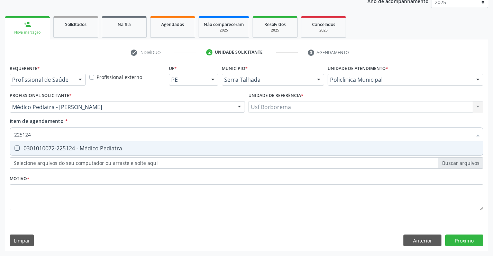
click at [64, 74] on div "Profissional de Saúde" at bounding box center [48, 80] width 76 height 12
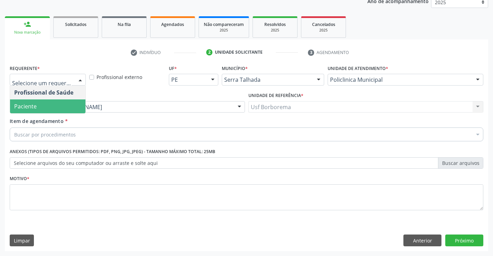
click at [59, 102] on span "Paciente" at bounding box center [47, 106] width 75 height 14
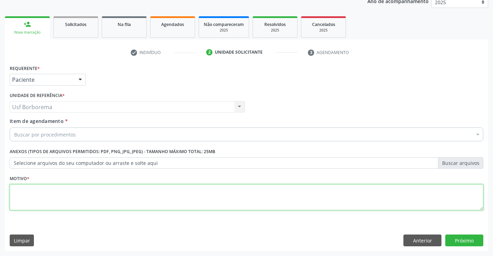
click at [62, 194] on textarea at bounding box center [247, 197] width 474 height 26
click at [61, 129] on div "Buscar por procedimentos" at bounding box center [247, 134] width 474 height 14
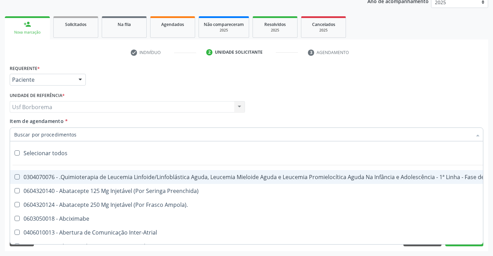
click at [62, 132] on input "Item de agendamento *" at bounding box center [243, 134] width 458 height 14
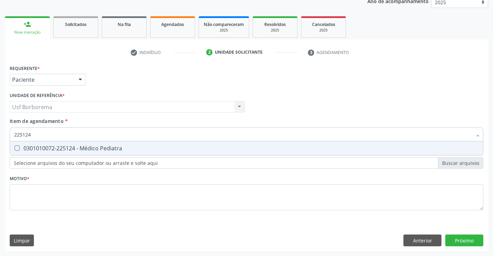
click at [58, 148] on div "0301010072-225124 - Médico Pediatra" at bounding box center [246, 148] width 465 height 6
click at [37, 203] on div "Requerente * Paciente Profissional de Saúde Paciente Nenhum resultado encontrad…" at bounding box center [247, 141] width 474 height 157
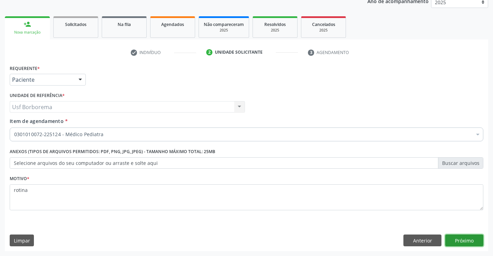
click at [474, 242] on button "Próximo" at bounding box center [465, 240] width 38 height 12
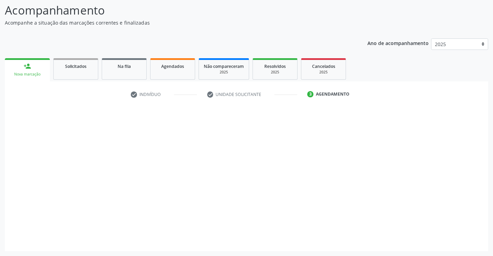
scroll to position [45, 0]
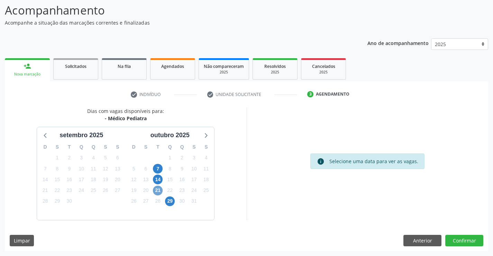
click at [159, 192] on span "21" at bounding box center [158, 191] width 10 height 10
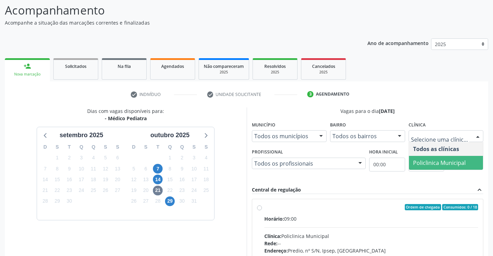
click at [425, 161] on span "Policlinica Municipal" at bounding box center [439, 163] width 53 height 8
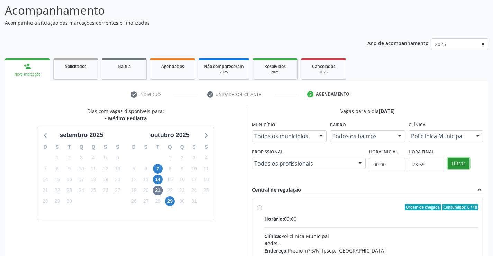
click at [457, 161] on button "Filtrar" at bounding box center [459, 164] width 22 height 12
drag, startPoint x: 457, startPoint y: 161, endPoint x: 371, endPoint y: 195, distance: 92.3
click at [456, 161] on button "Filtrar" at bounding box center [459, 164] width 22 height 12
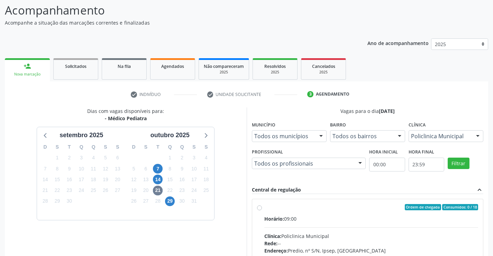
click at [264, 207] on label "Ordem de chegada Consumidos: 0 / 18 Horário: 09:00 Clínica: Policlinica Municip…" at bounding box center [371, 257] width 214 height 106
click at [260, 207] on input "Ordem de chegada Consumidos: 0 / 18 Horário: 09:00 Clínica: Policlinica Municip…" at bounding box center [259, 207] width 5 height 6
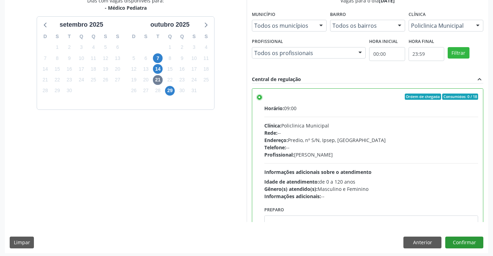
scroll to position [158, 0]
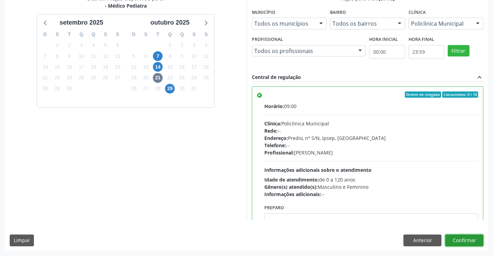
click at [464, 241] on button "Confirmar" at bounding box center [465, 240] width 38 height 12
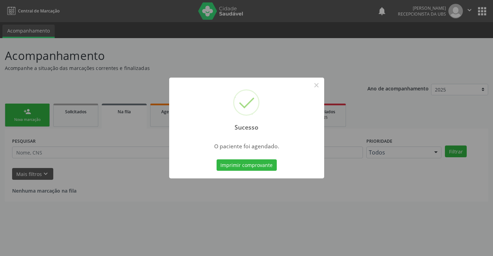
scroll to position [0, 0]
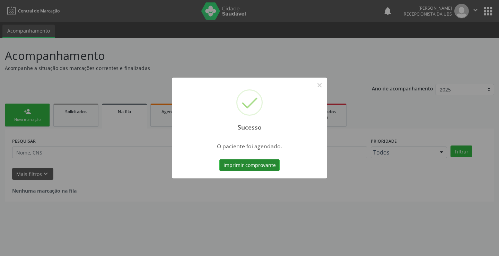
click at [238, 167] on button "Imprimir comprovante" at bounding box center [249, 165] width 60 height 12
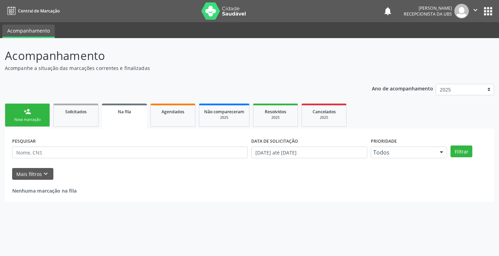
click at [26, 108] on div "person_add" at bounding box center [28, 112] width 8 height 8
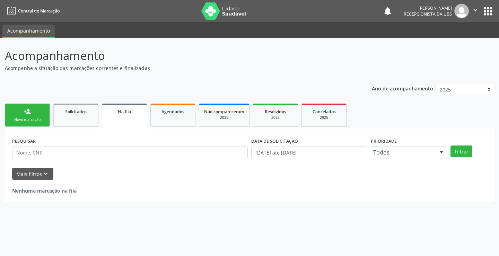
click at [26, 108] on div "person_add" at bounding box center [28, 112] width 8 height 8
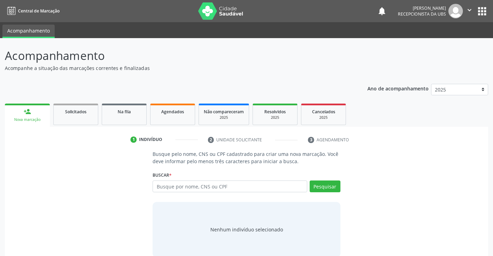
click at [26, 108] on div "person_add" at bounding box center [28, 112] width 8 height 8
click at [196, 189] on input "text" at bounding box center [230, 186] width 154 height 12
